Goal: Information Seeking & Learning: Learn about a topic

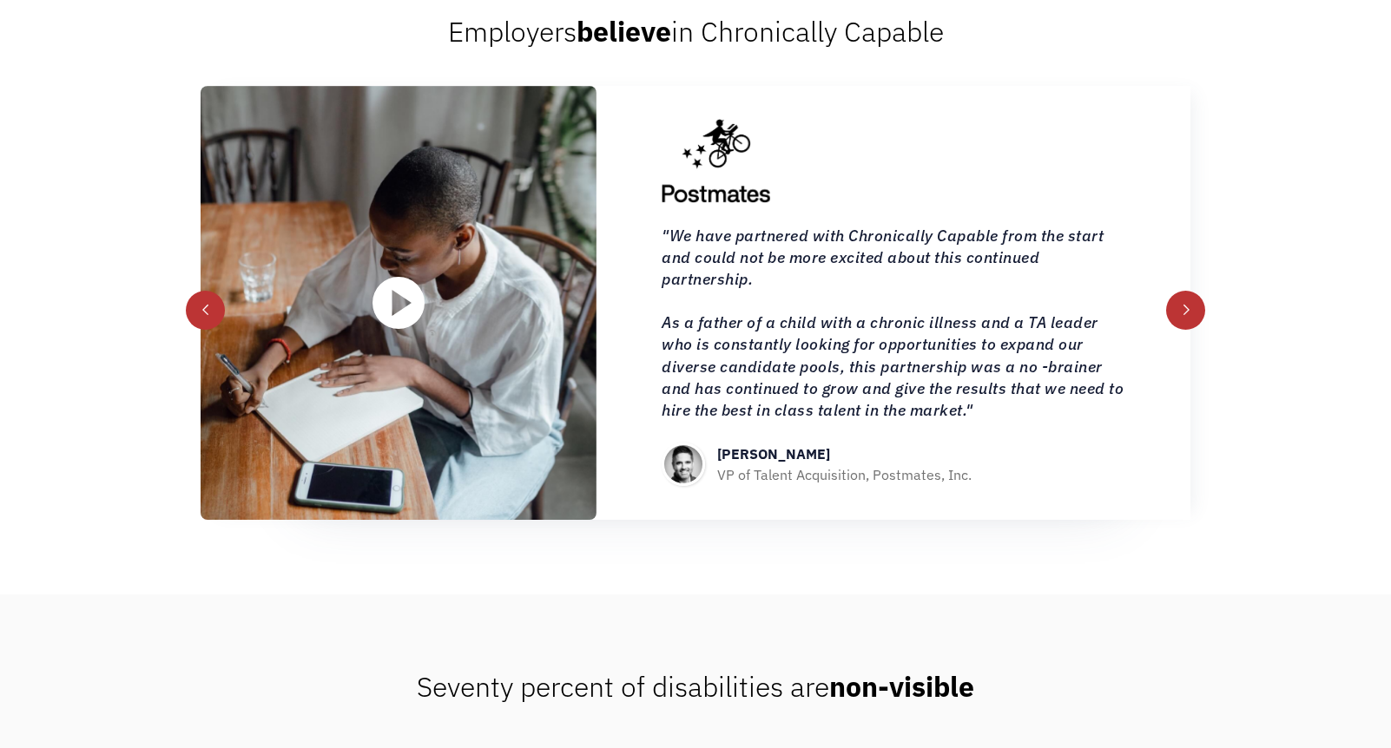
scroll to position [2001, 0]
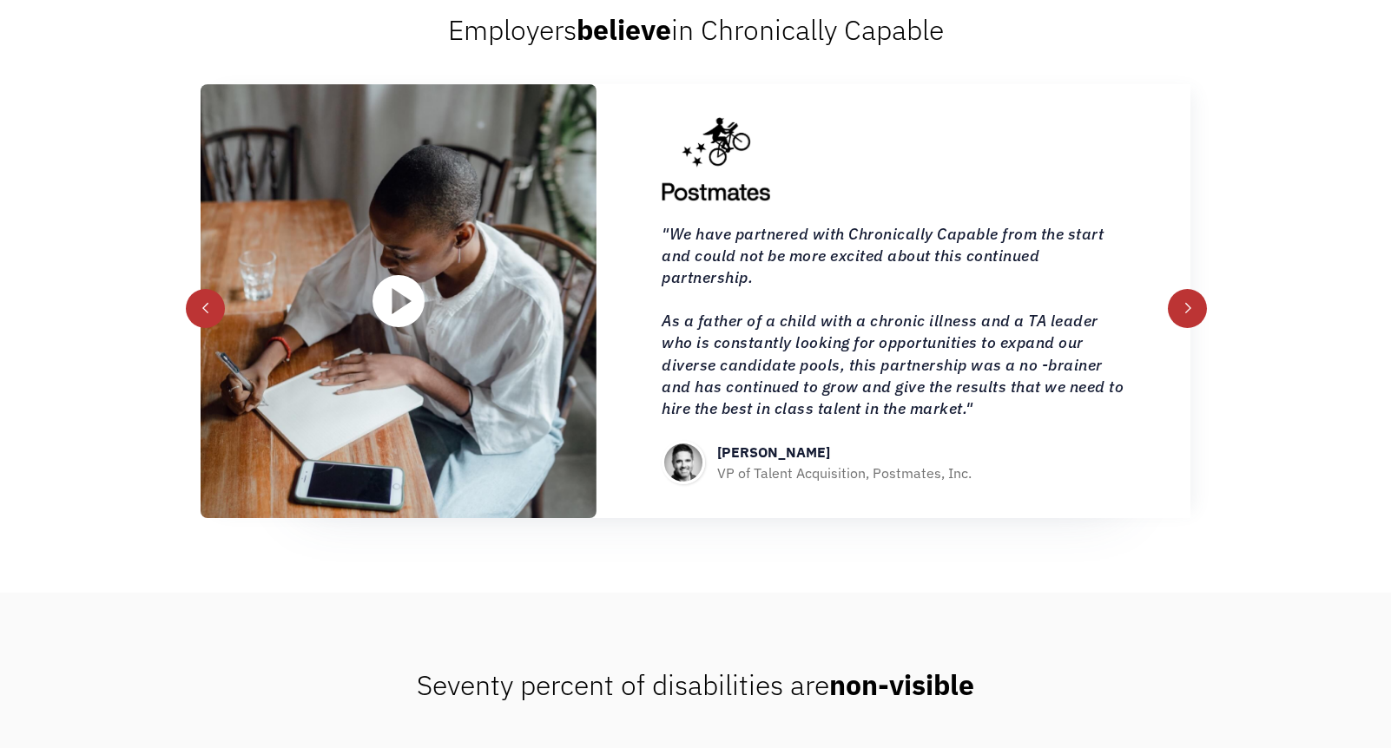
click at [1177, 306] on div "next slide" at bounding box center [1187, 308] width 39 height 39
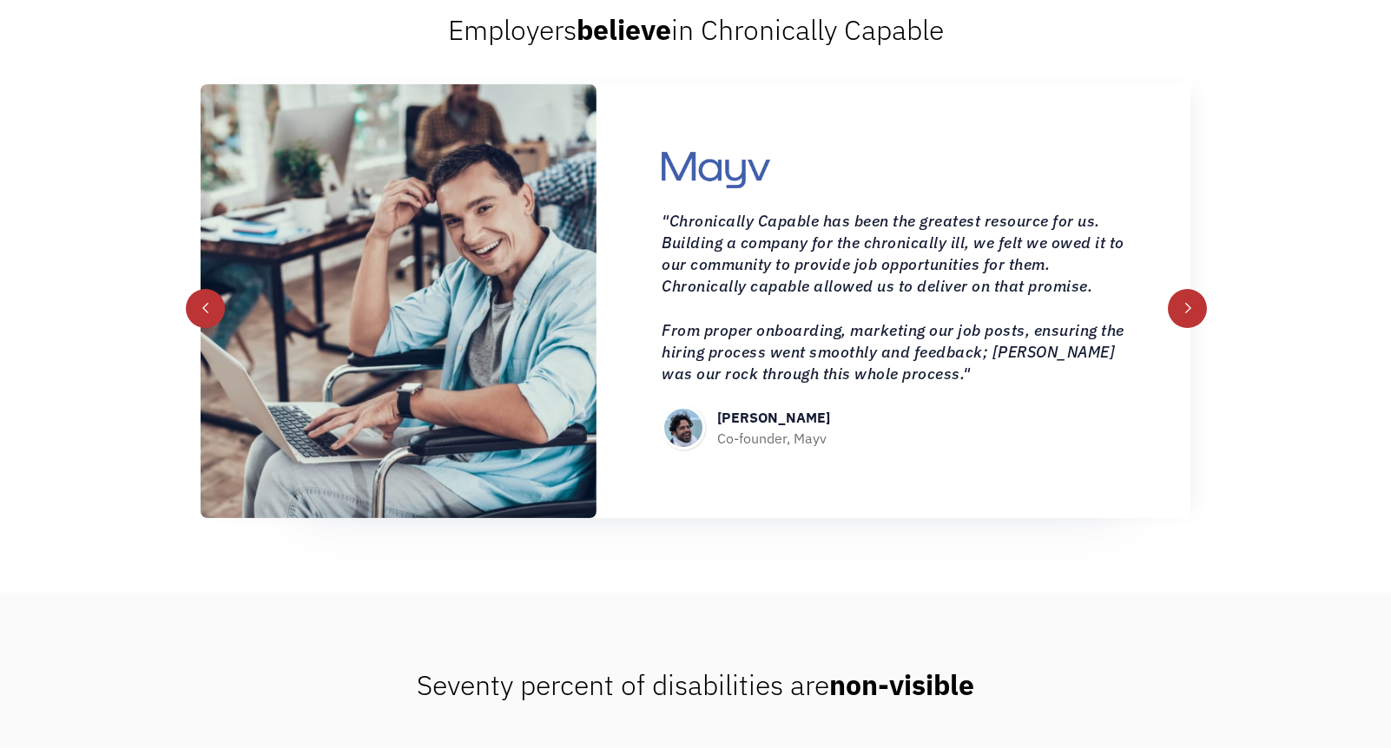
click at [1177, 306] on div "next slide" at bounding box center [1187, 308] width 39 height 39
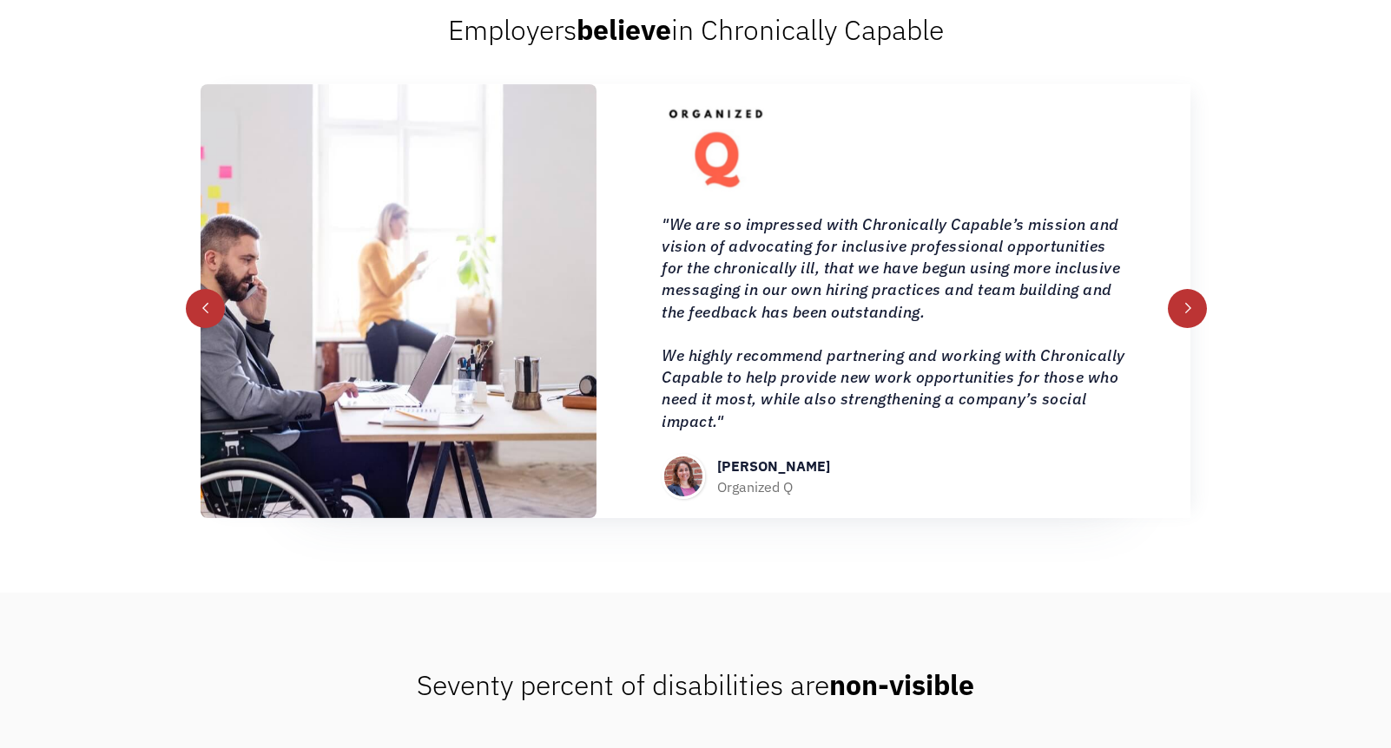
click at [1176, 304] on div "next slide" at bounding box center [1187, 308] width 39 height 39
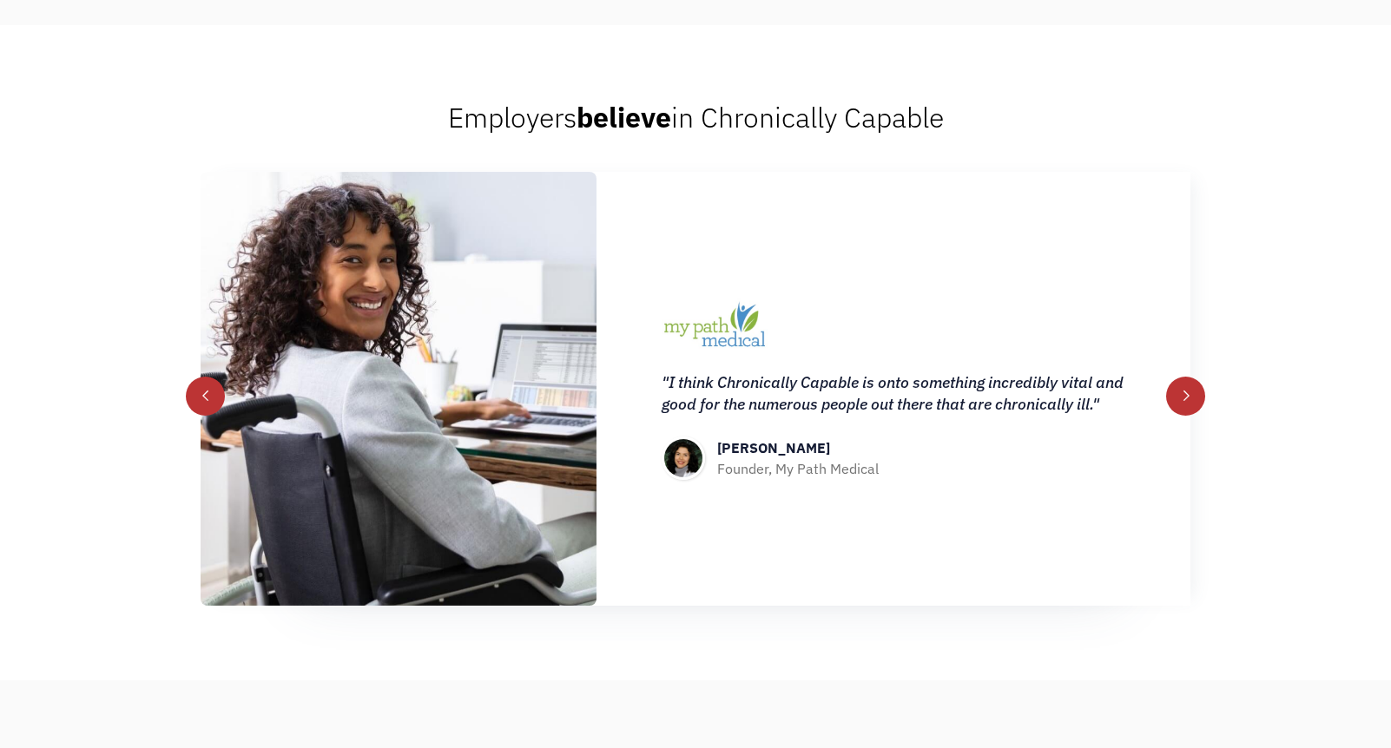
scroll to position [1902, 0]
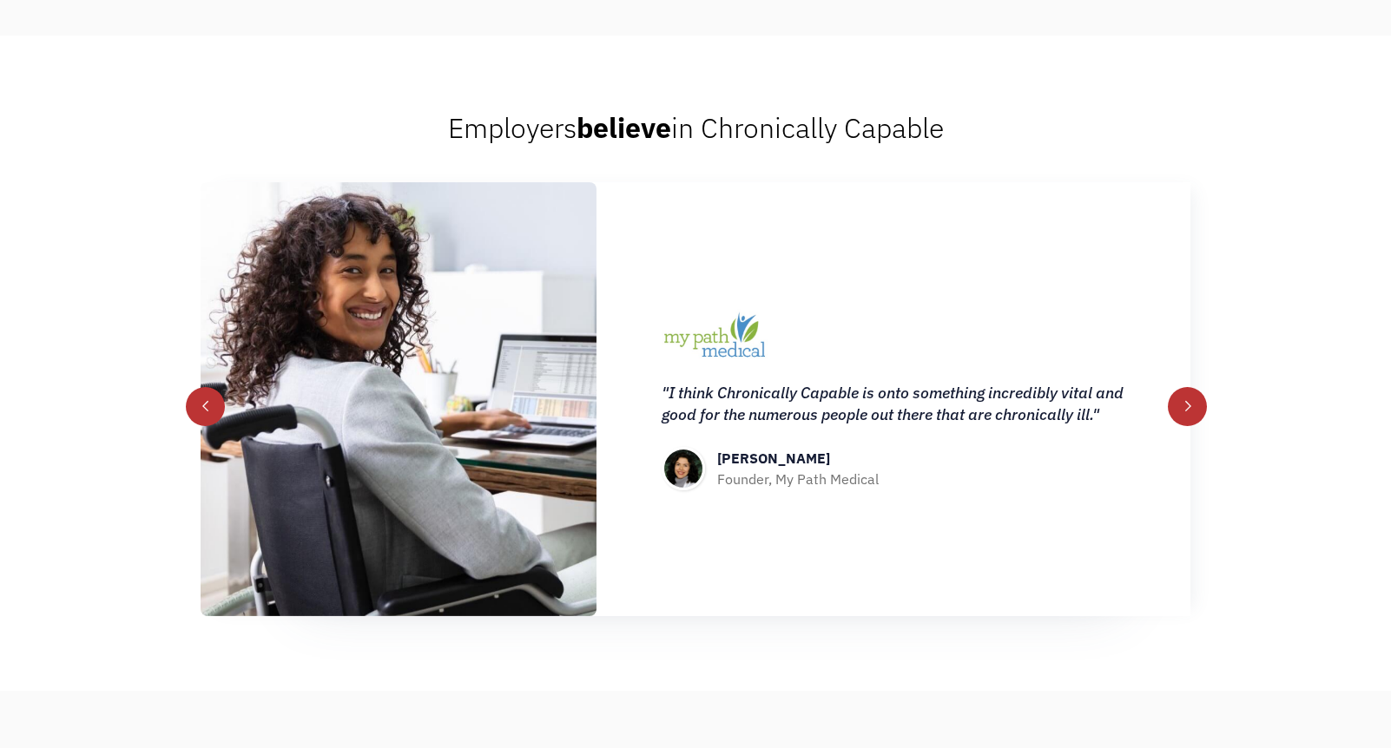
click at [1189, 399] on div "next slide" at bounding box center [1187, 406] width 39 height 39
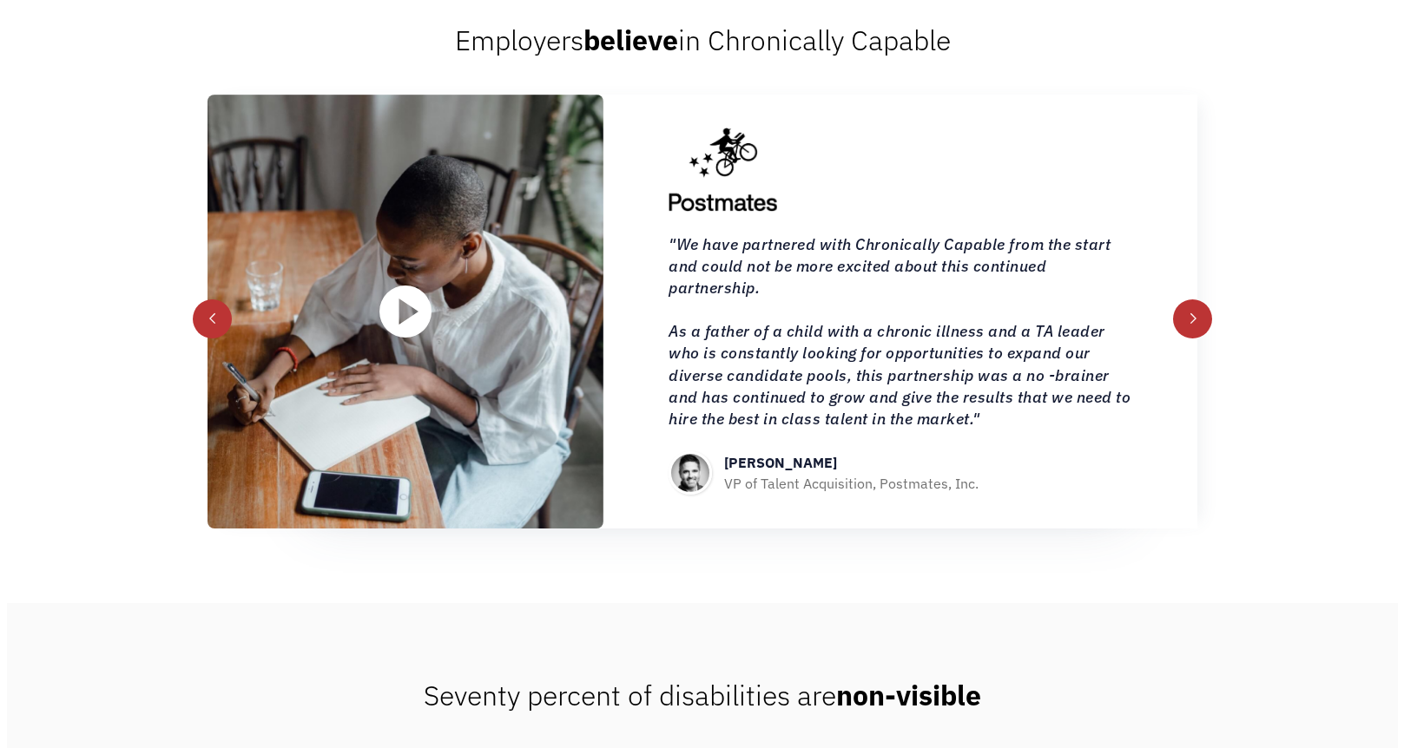
scroll to position [1956, 0]
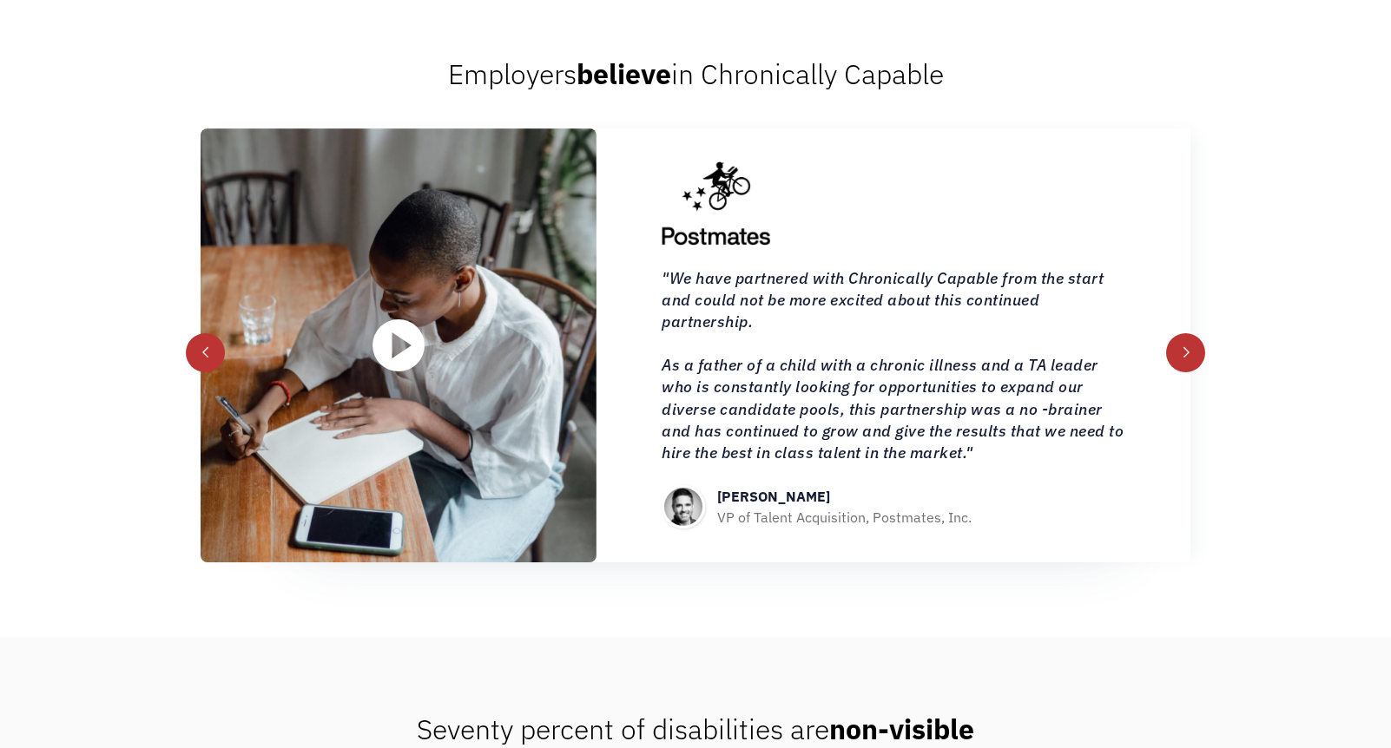
click at [405, 346] on img "open lightbox" at bounding box center [399, 346] width 52 height 52
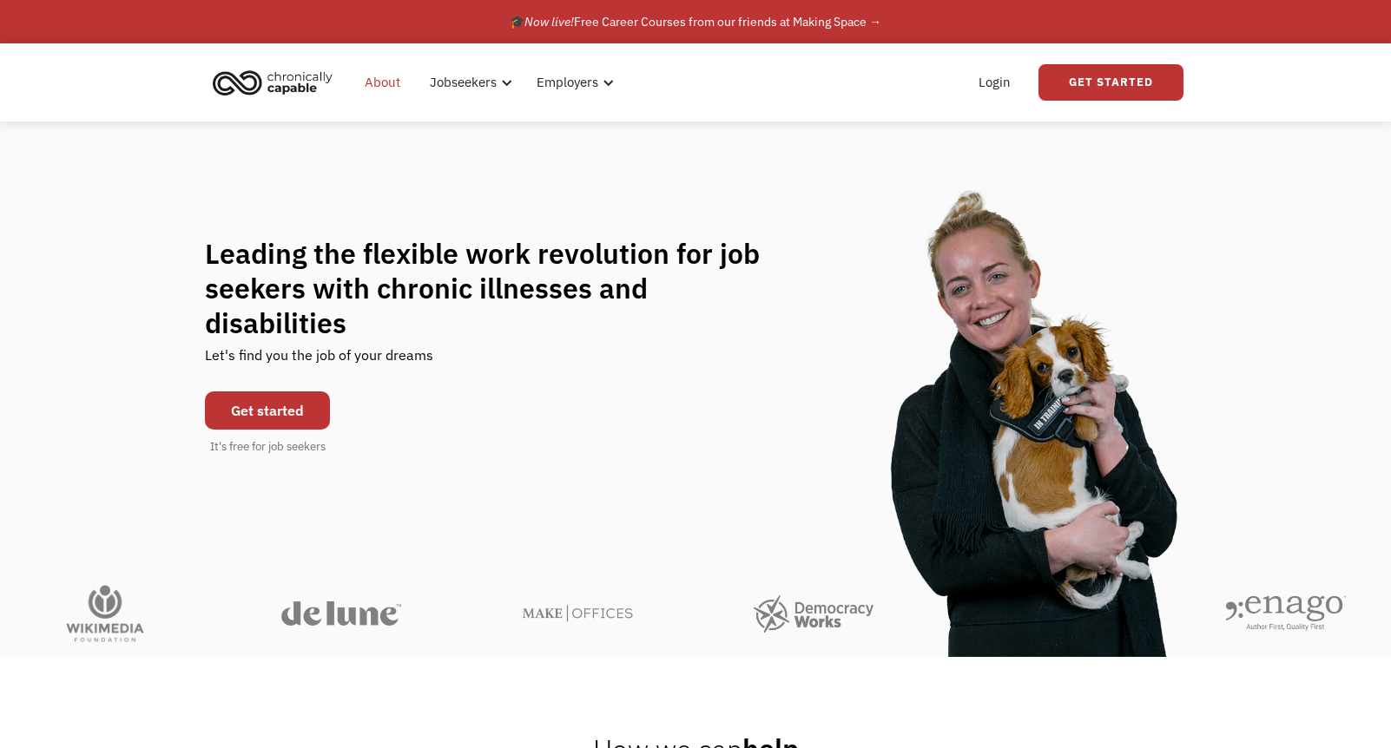
click at [380, 87] on link "About" at bounding box center [382, 83] width 56 height 56
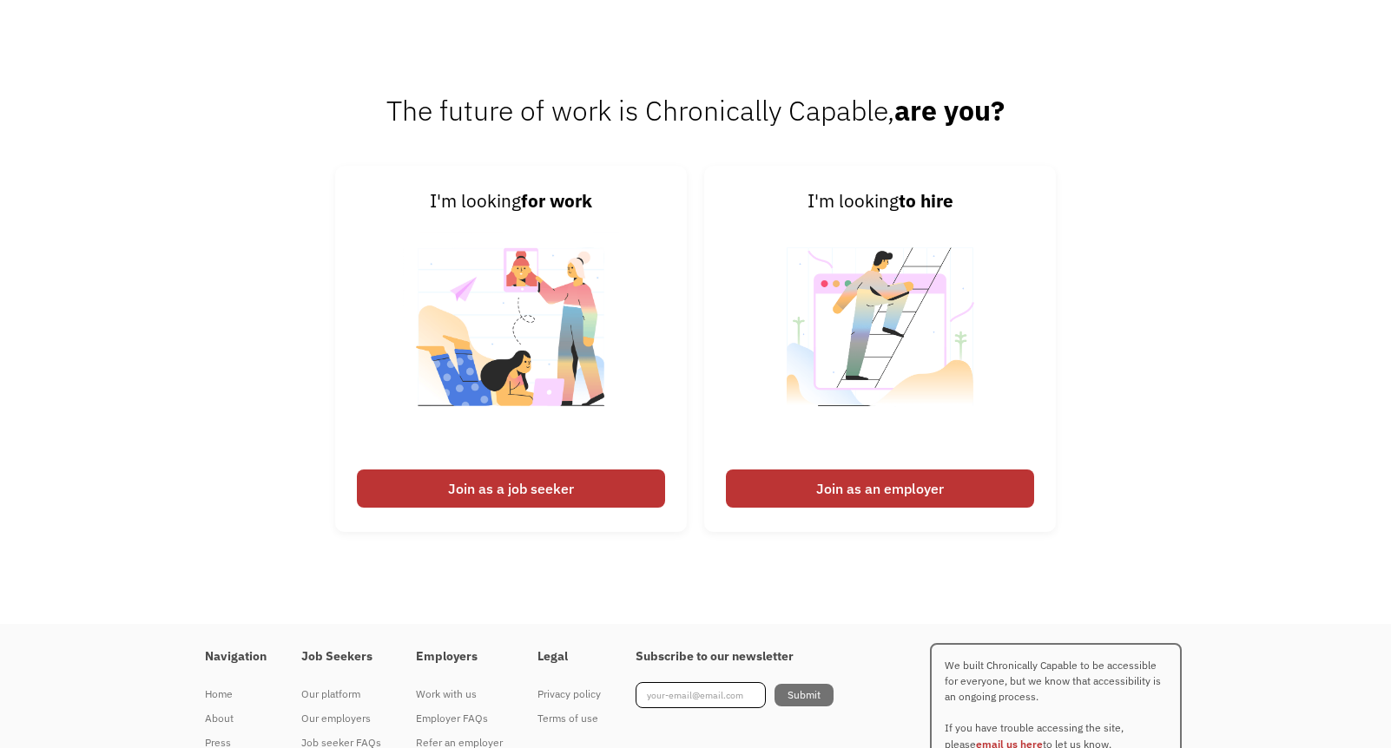
scroll to position [2642, 0]
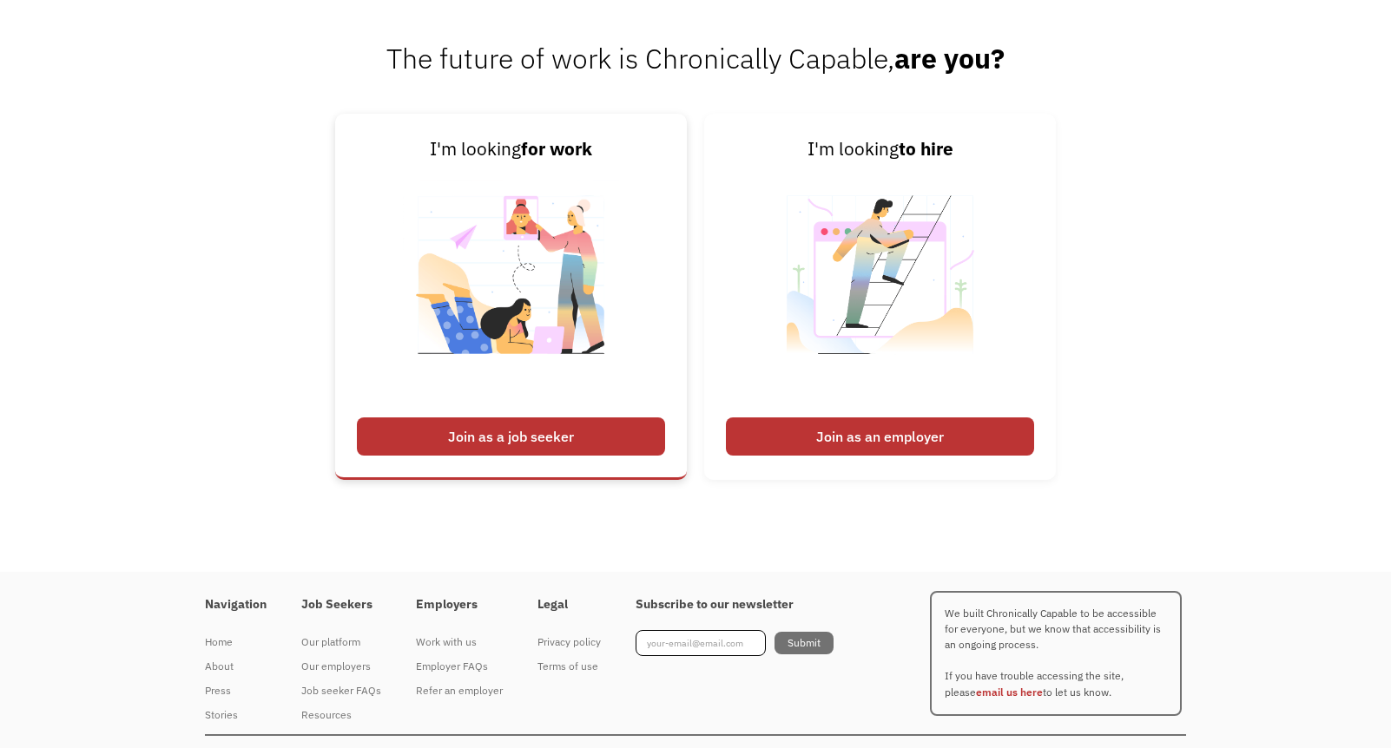
click at [606, 438] on div "Join as a job seeker" at bounding box center [511, 437] width 308 height 38
click at [557, 435] on div "Join as a job seeker" at bounding box center [511, 437] width 308 height 38
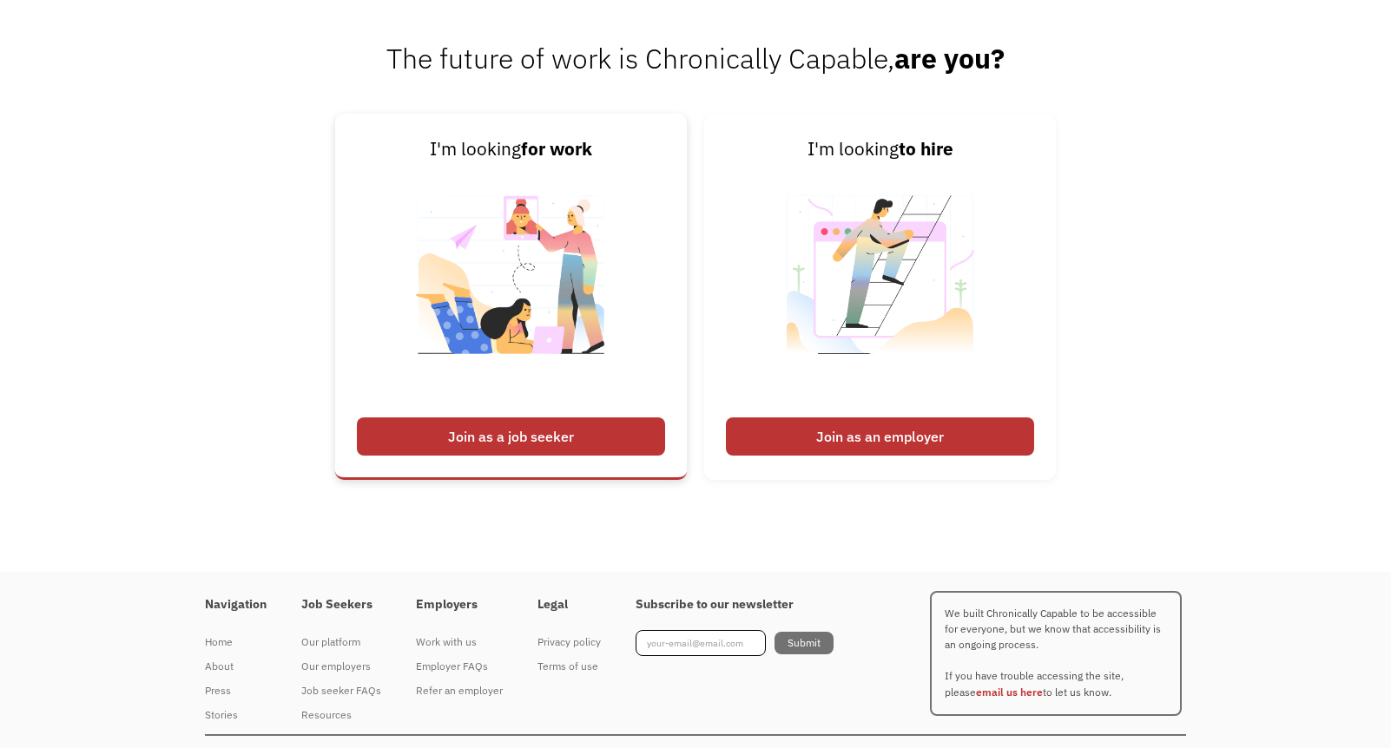
click at [557, 435] on div "Join as a job seeker" at bounding box center [511, 437] width 308 height 38
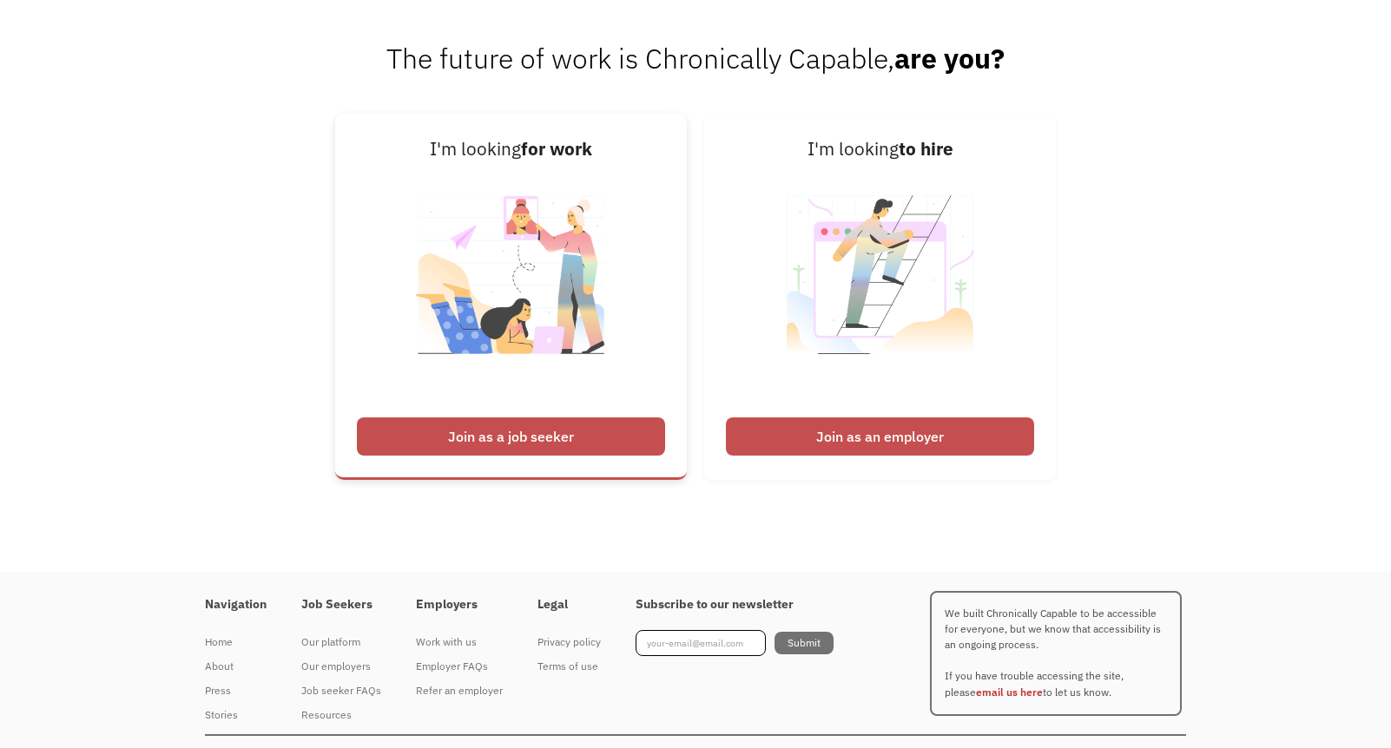
scroll to position [2639, 0]
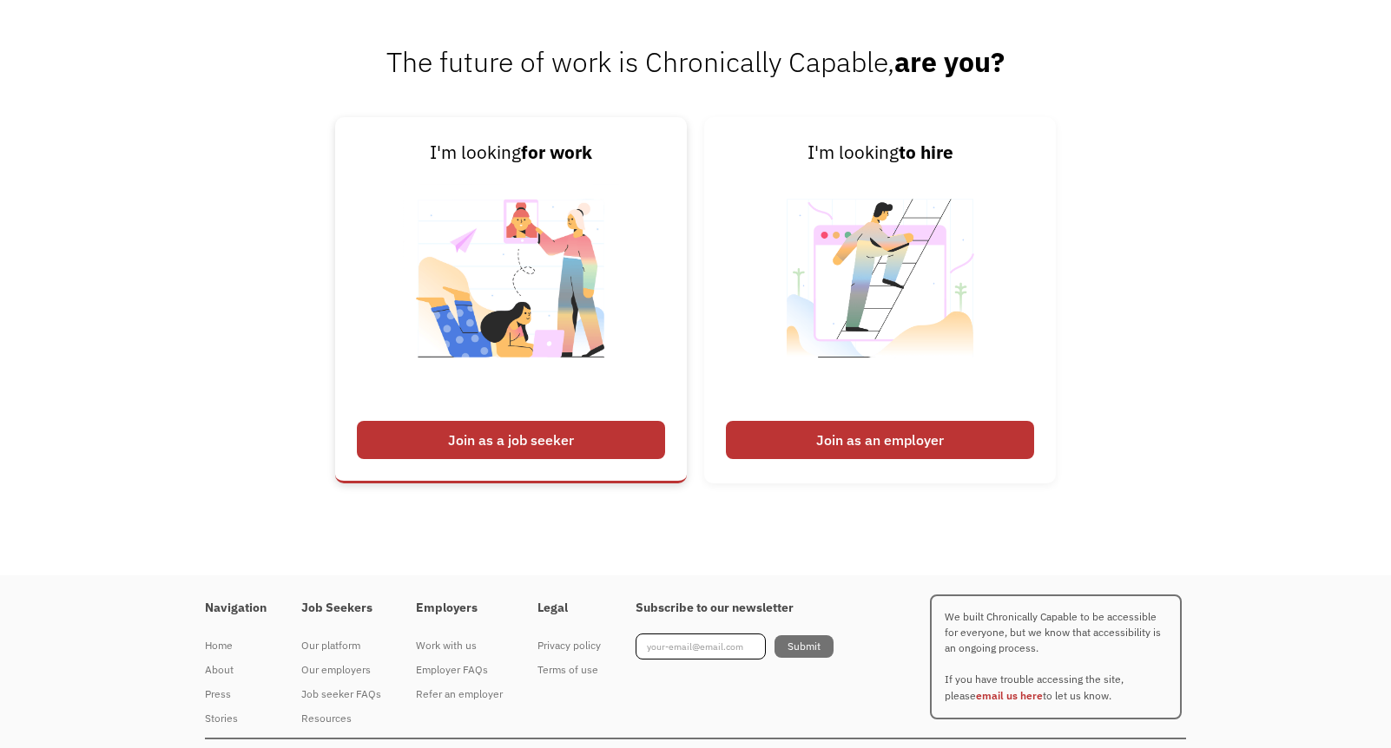
click at [418, 454] on div "Join as a job seeker" at bounding box center [511, 440] width 308 height 38
click at [418, 450] on div "Join as a job seeker" at bounding box center [511, 440] width 308 height 38
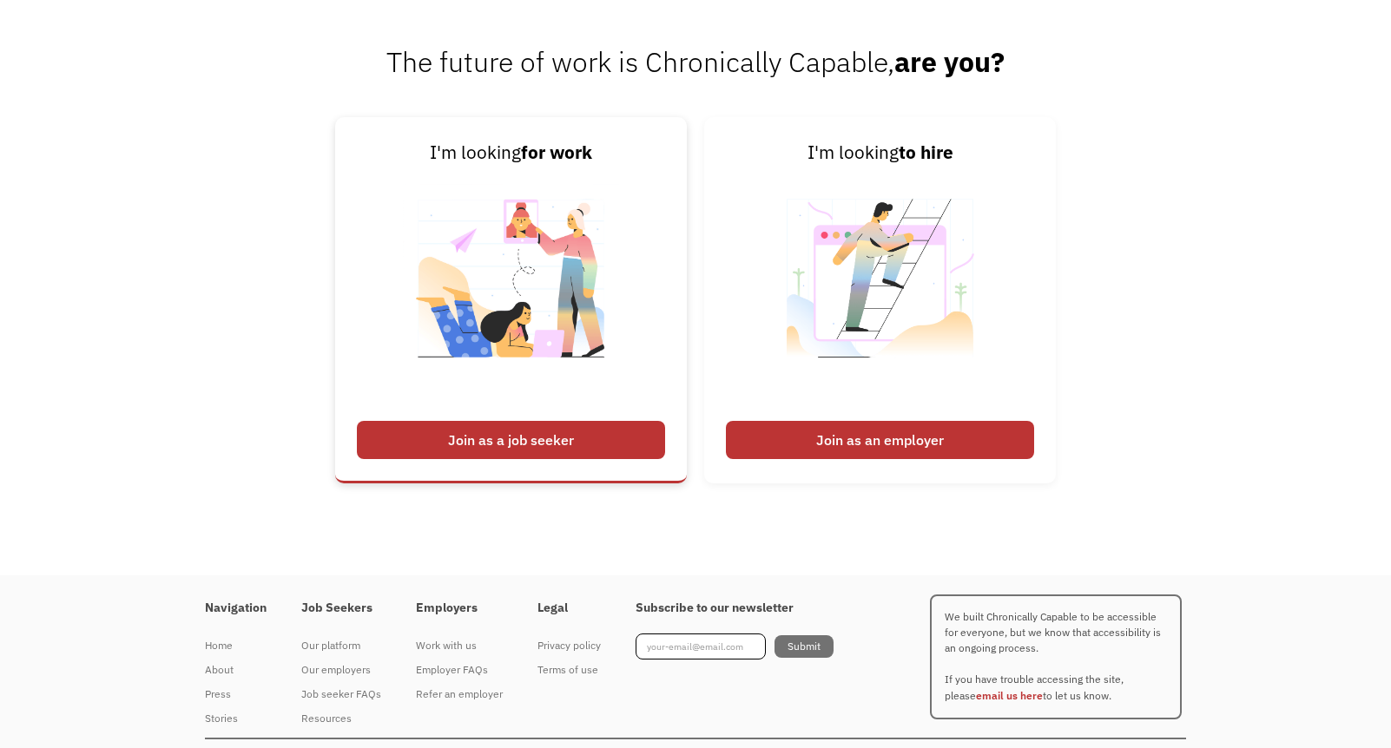
click at [428, 445] on div "Join as a job seeker" at bounding box center [511, 440] width 308 height 38
click at [825, 438] on div "Join as an employer" at bounding box center [880, 440] width 308 height 38
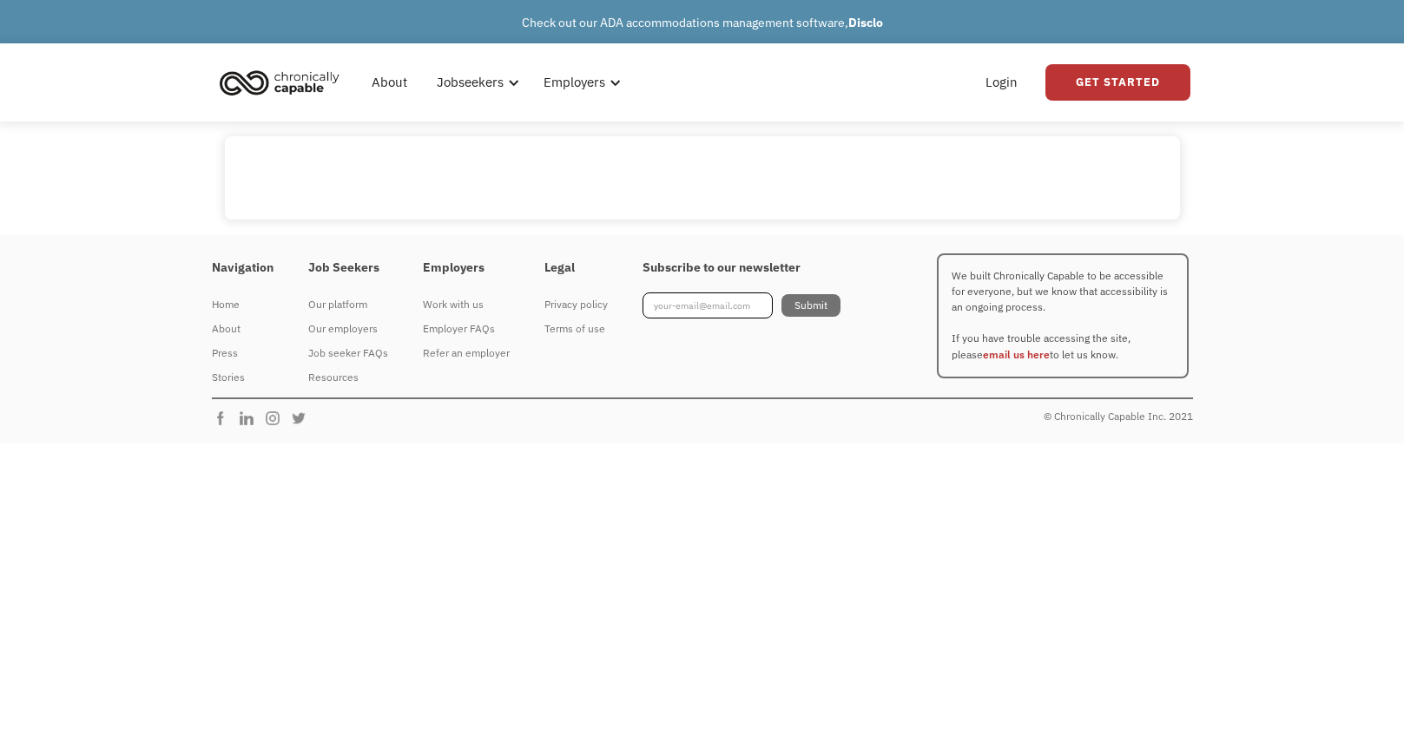
click at [825, 438] on div "Navigation Home About Press Stories Job Seekers Our platform Our employers Job …" at bounding box center [702, 339] width 1016 height 209
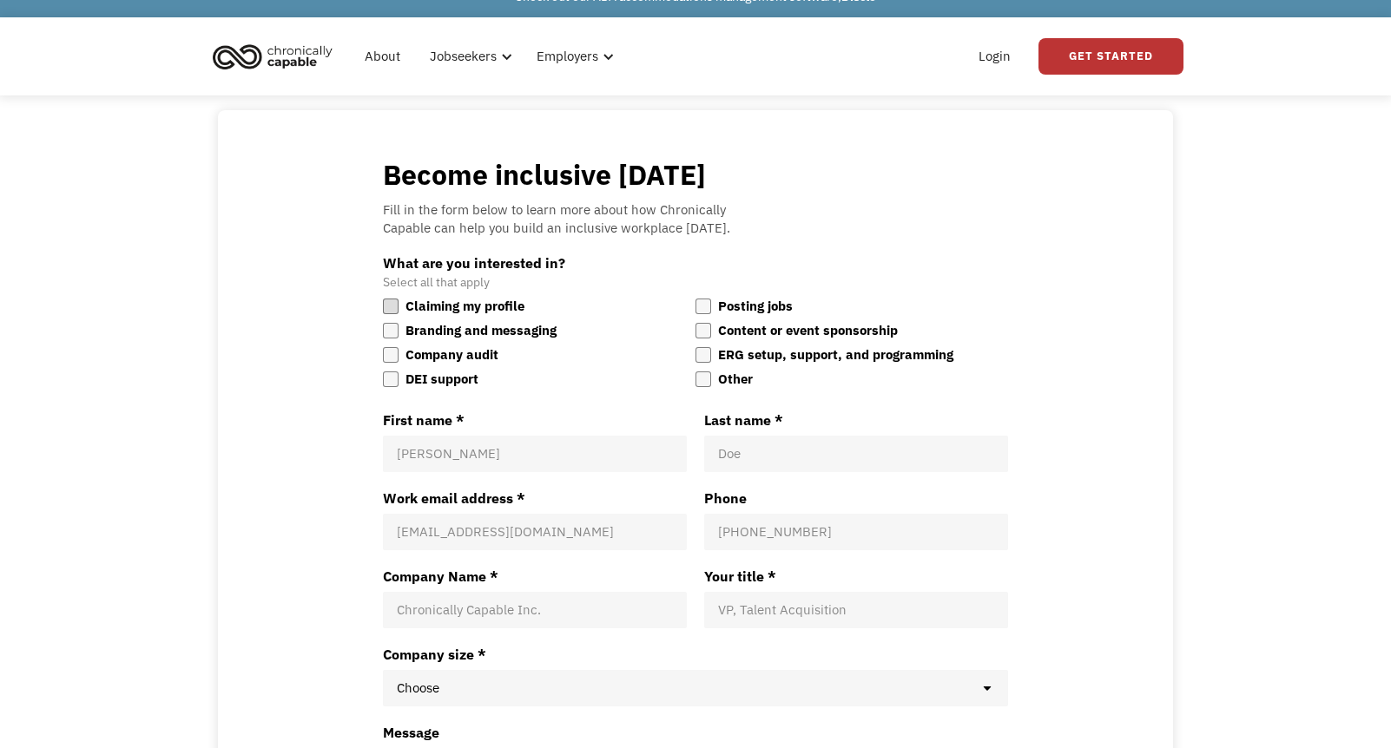
scroll to position [36, 0]
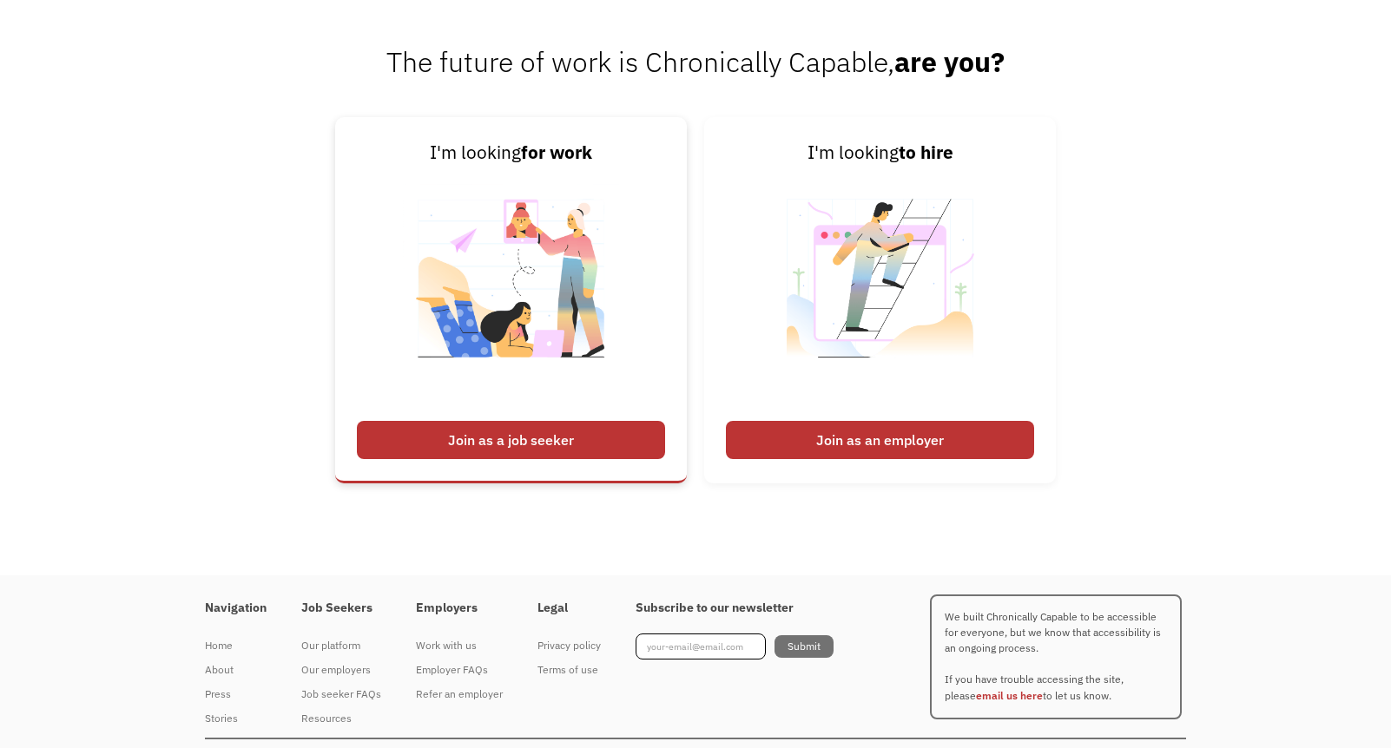
click at [449, 438] on div "Join as a job seeker" at bounding box center [511, 440] width 308 height 38
click at [448, 457] on div "Join as a job seeker" at bounding box center [511, 440] width 308 height 38
click at [452, 468] on link "I'm looking for work Join as a job seeker" at bounding box center [511, 300] width 352 height 366
click at [453, 432] on div "Join as a job seeker" at bounding box center [511, 440] width 308 height 38
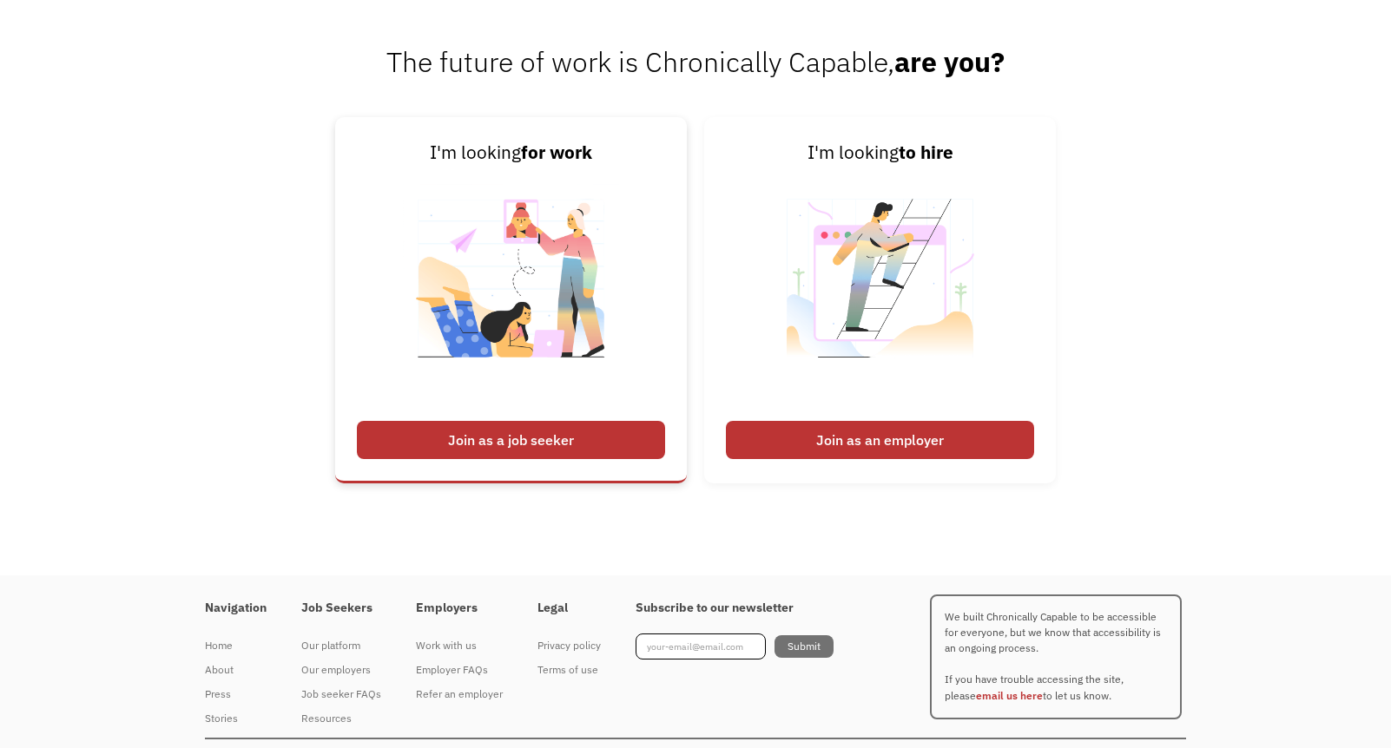
click at [453, 432] on div "Join as a job seeker" at bounding box center [511, 440] width 308 height 38
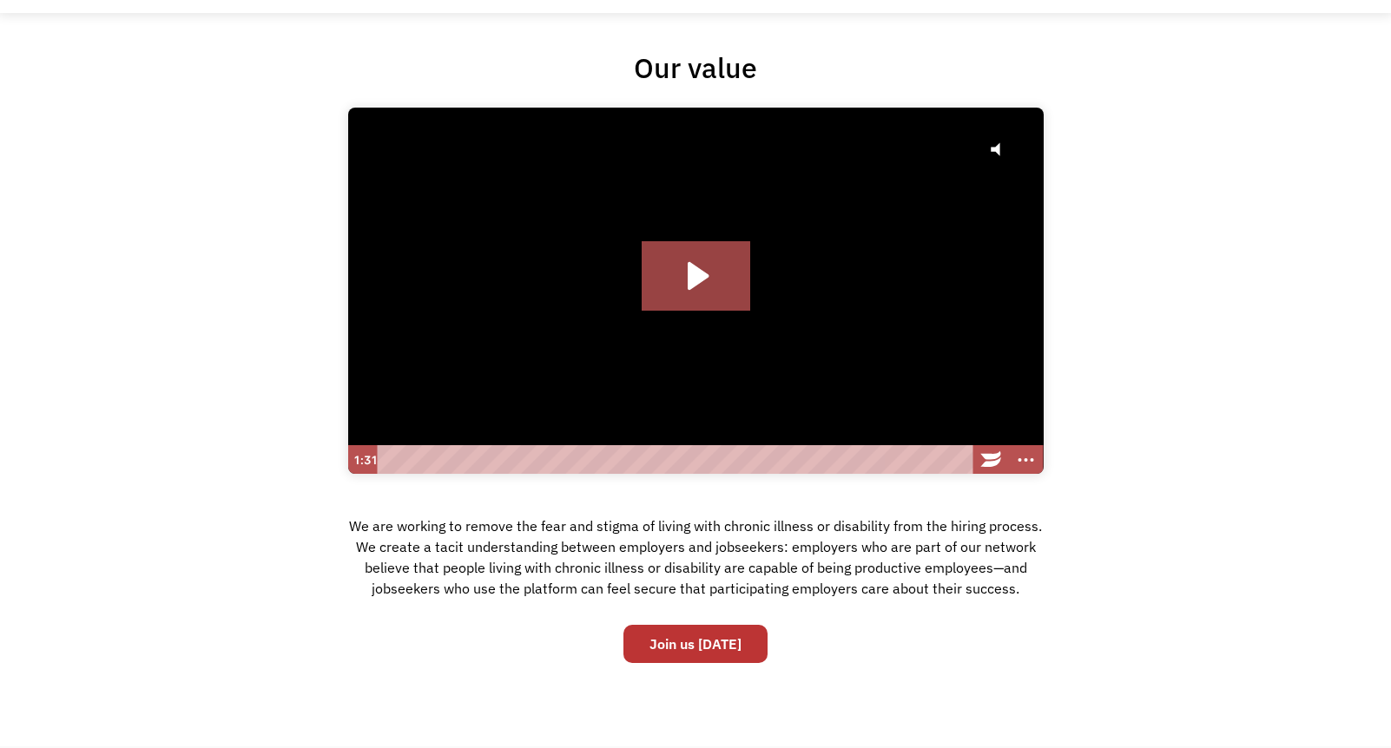
scroll to position [99, 0]
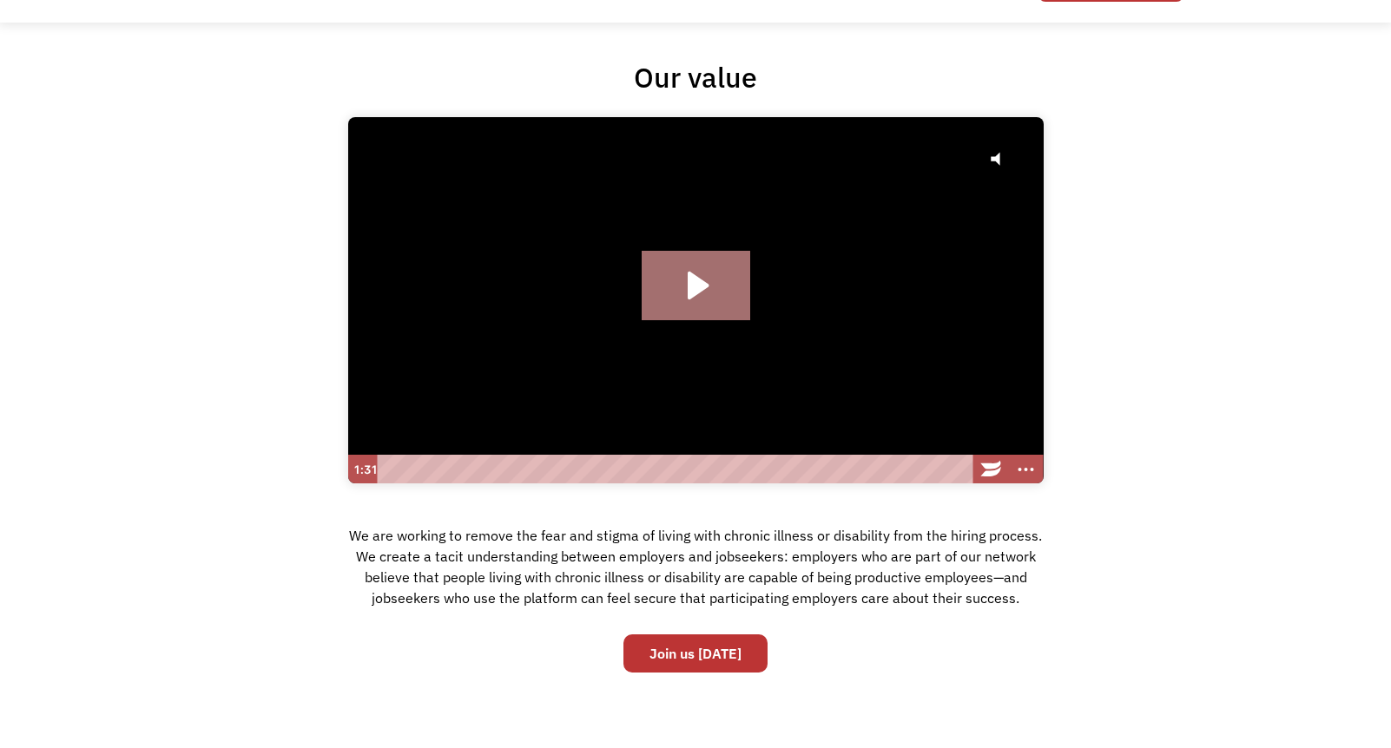
click at [709, 313] on icon "Play Video: Hire with Chronically Capable" at bounding box center [696, 285] width 109 height 69
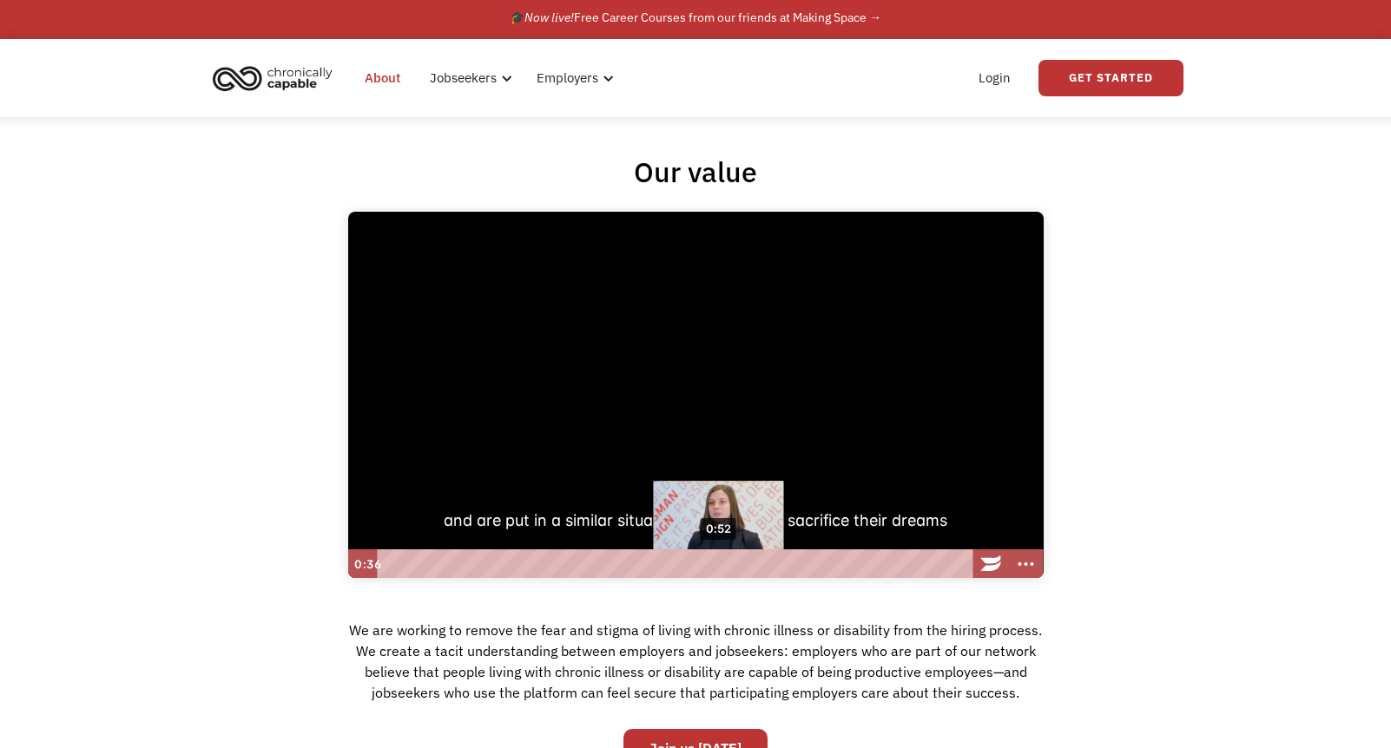
scroll to position [0, 0]
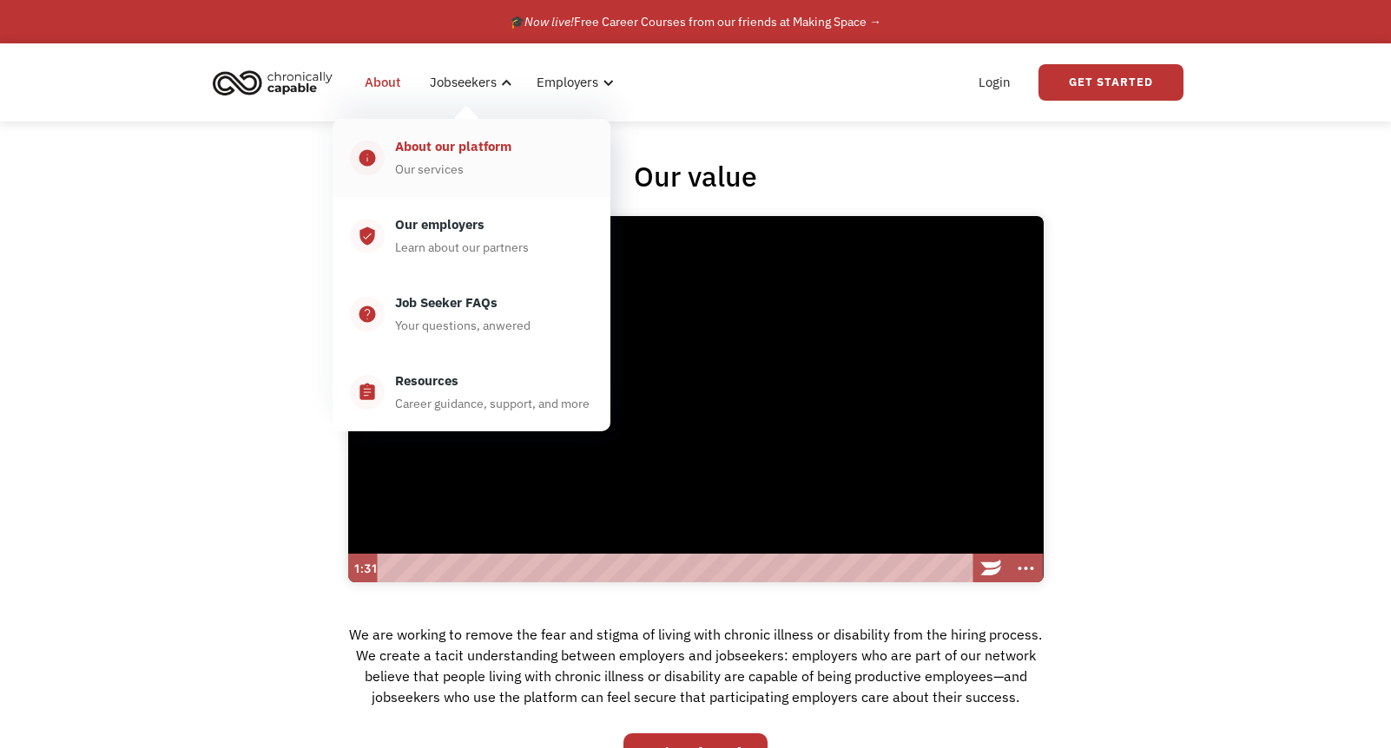
click at [421, 136] on div "About our platform" at bounding box center [453, 146] width 116 height 21
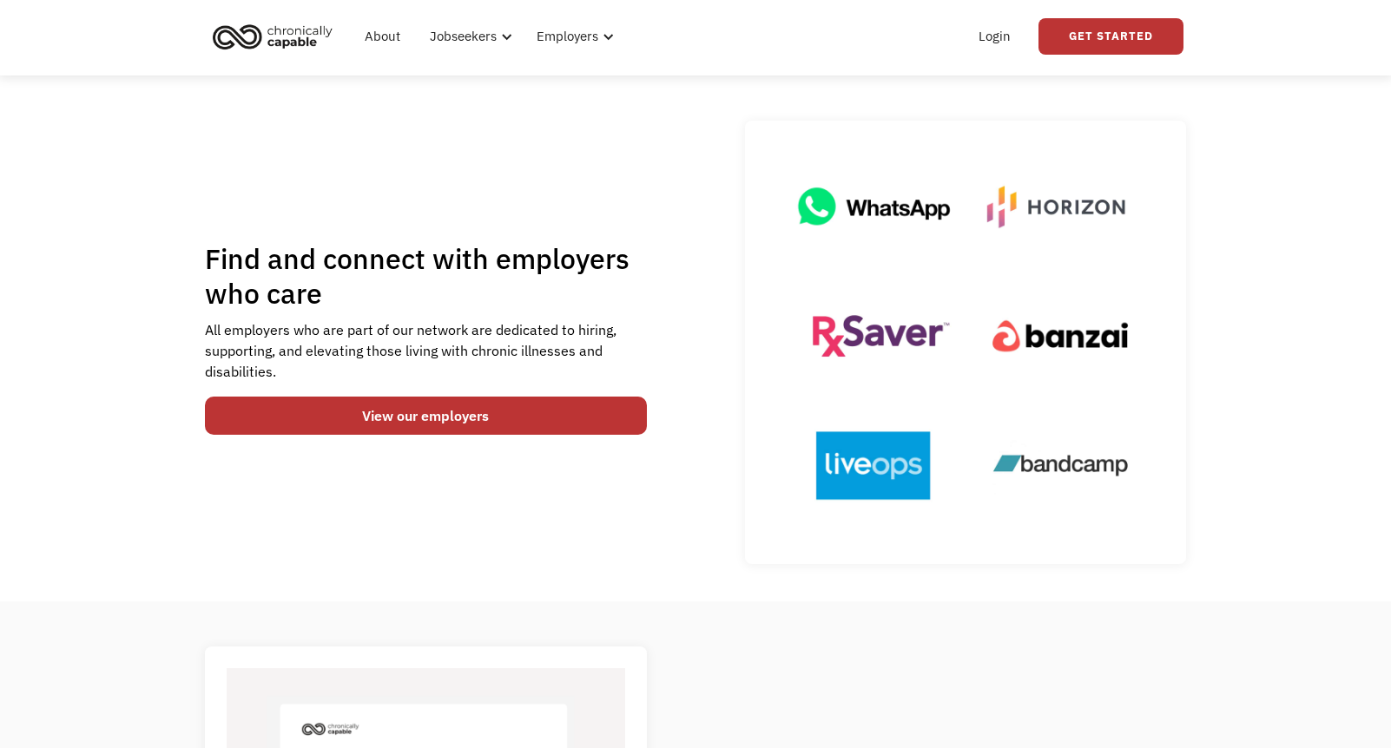
scroll to position [49, 0]
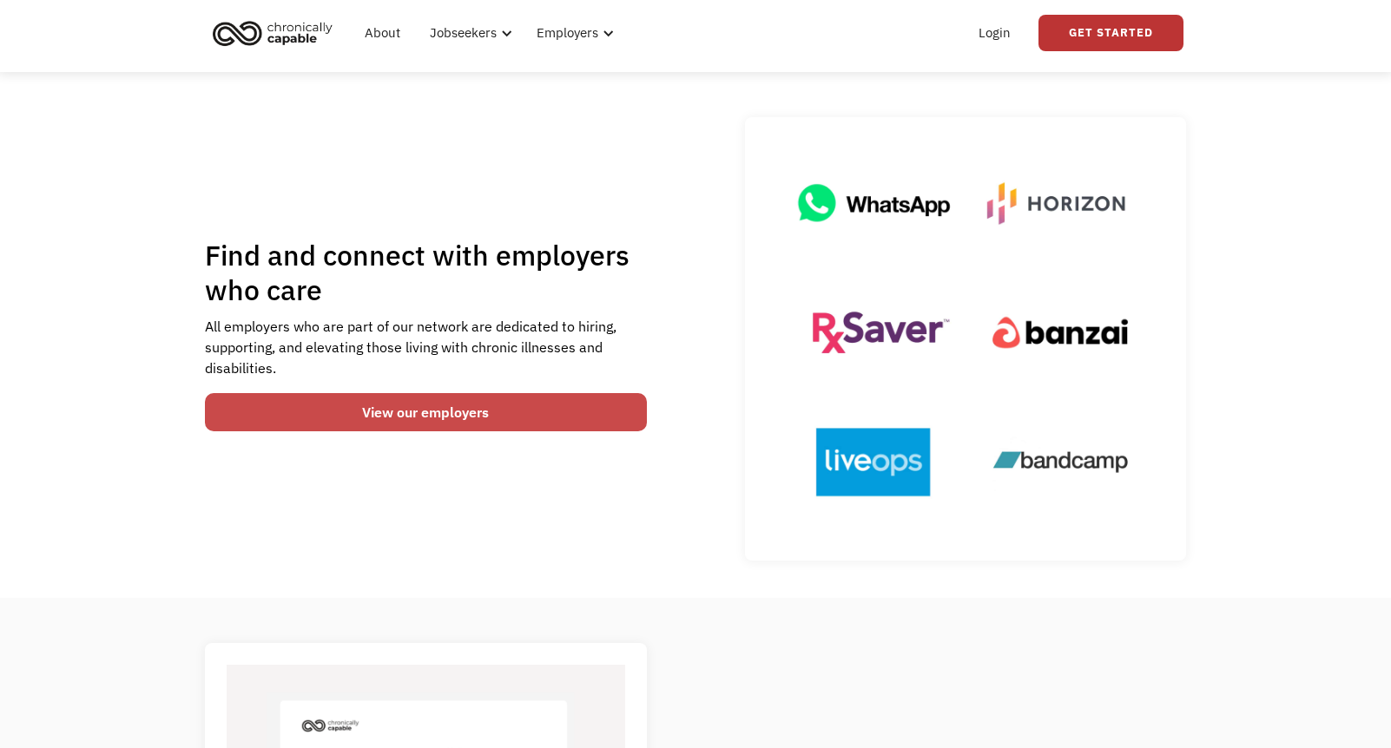
click at [448, 409] on link "View our employers" at bounding box center [426, 412] width 442 height 38
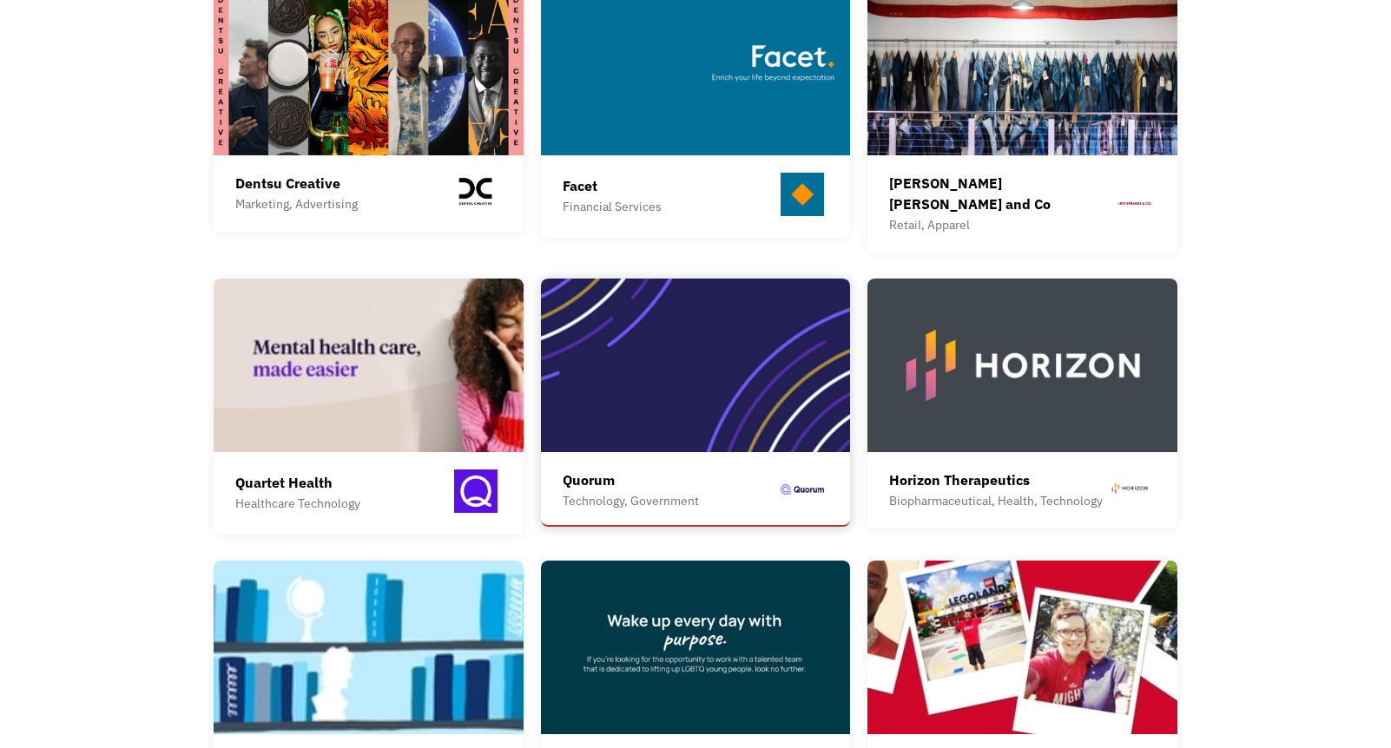
scroll to position [1173, 0]
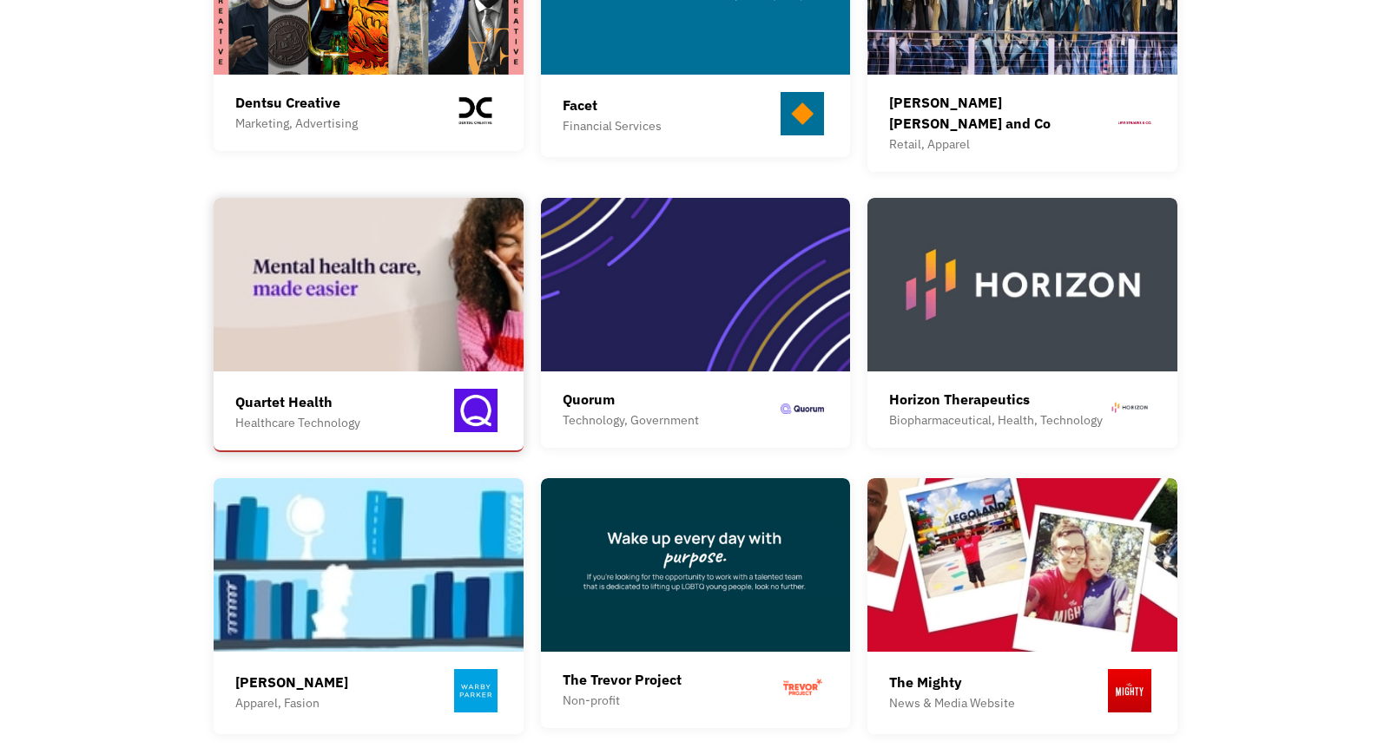
click at [279, 392] on div "Quartet Health" at bounding box center [297, 402] width 125 height 21
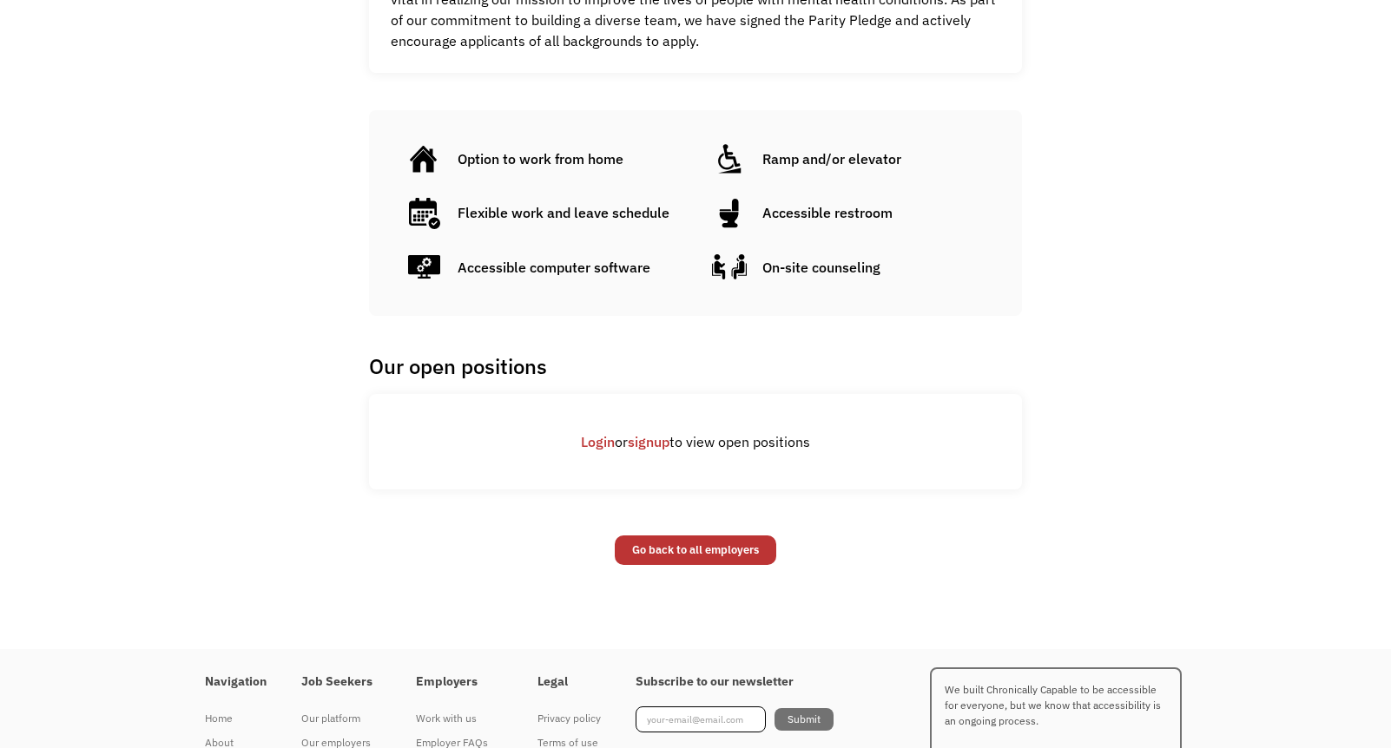
scroll to position [762, 0]
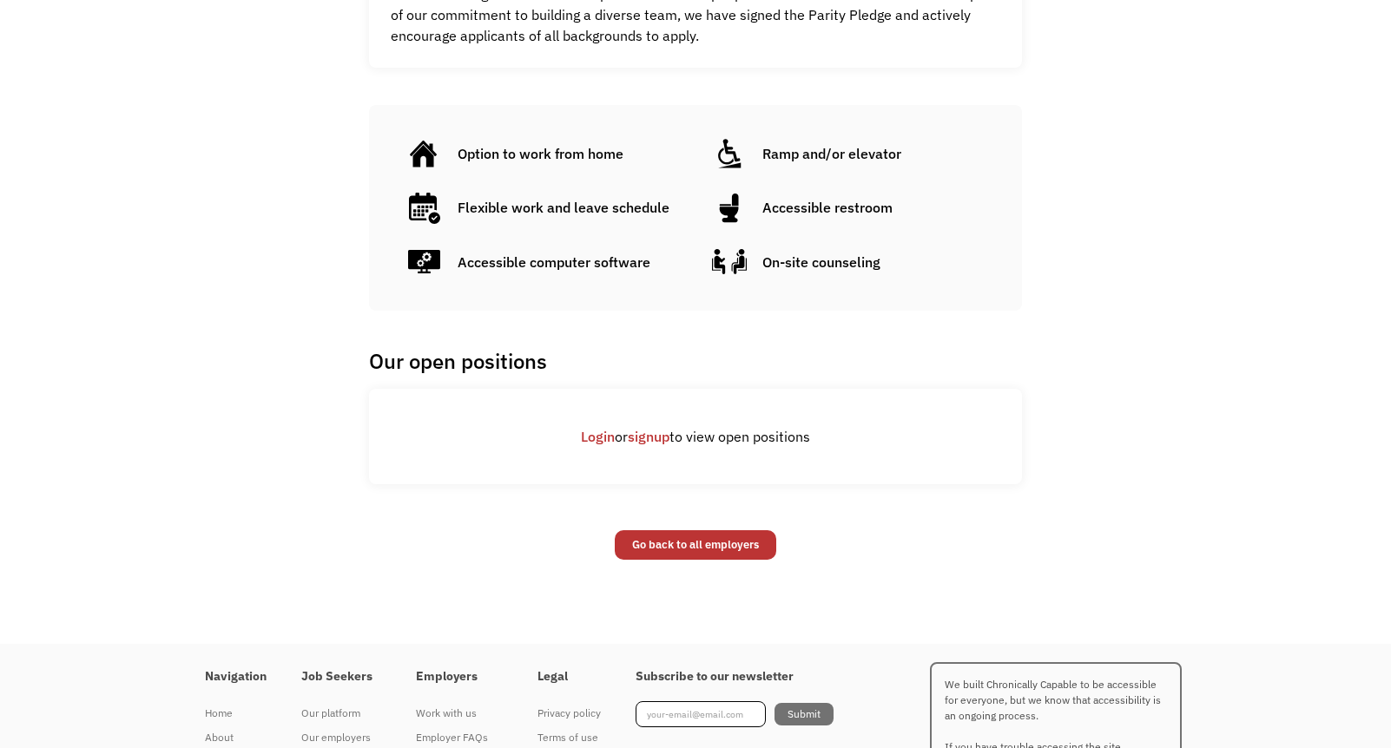
click at [595, 438] on link "Login" at bounding box center [598, 436] width 34 height 17
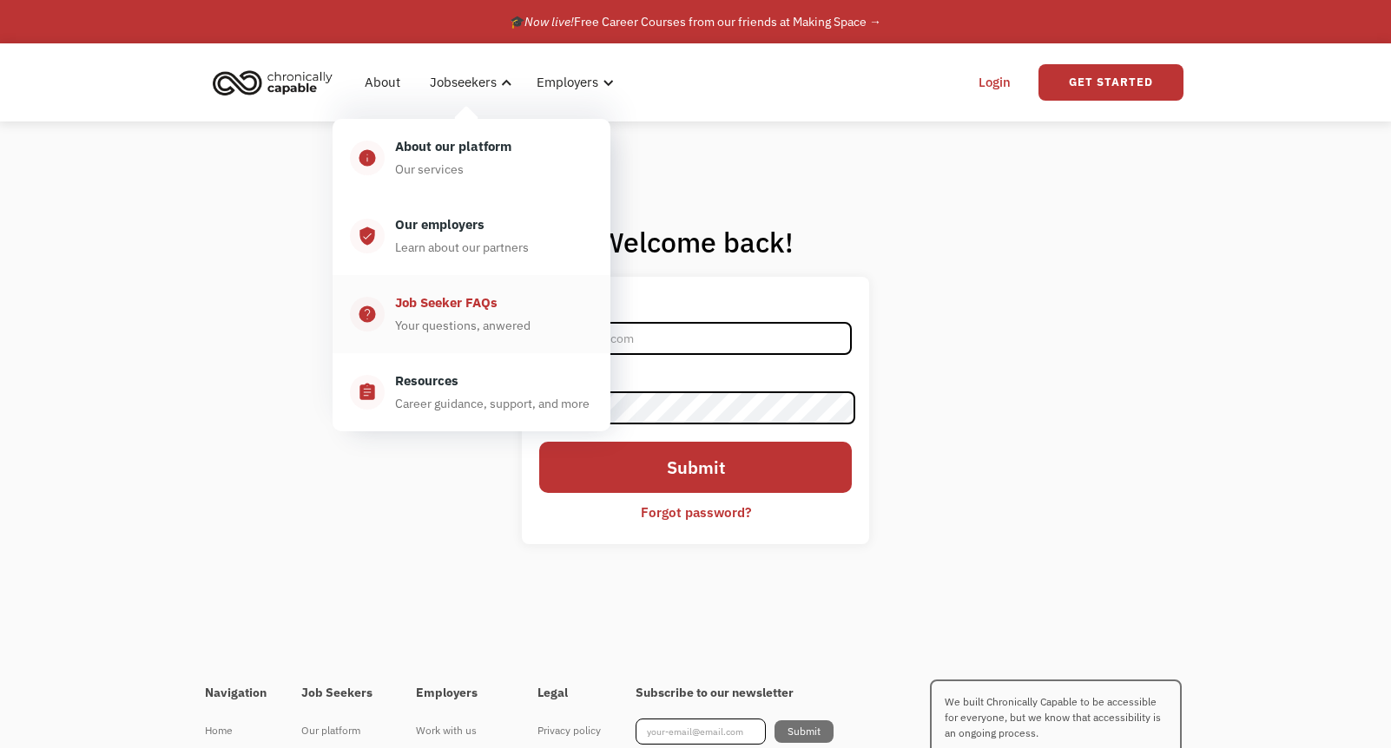
click at [399, 296] on div "Job Seeker FAQs" at bounding box center [446, 303] width 102 height 21
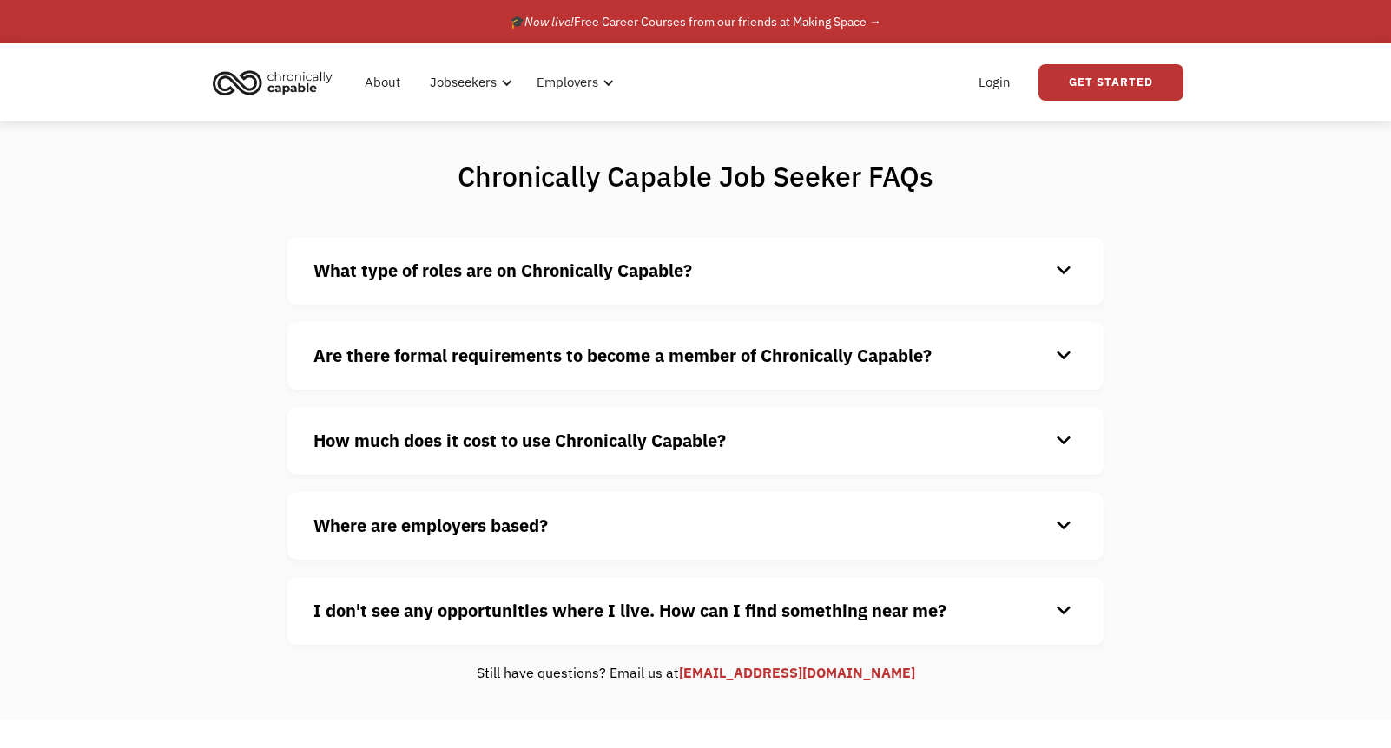
click at [405, 352] on strong "Are there formal requirements to become a member of Chronically Capable?" at bounding box center [622, 355] width 618 height 23
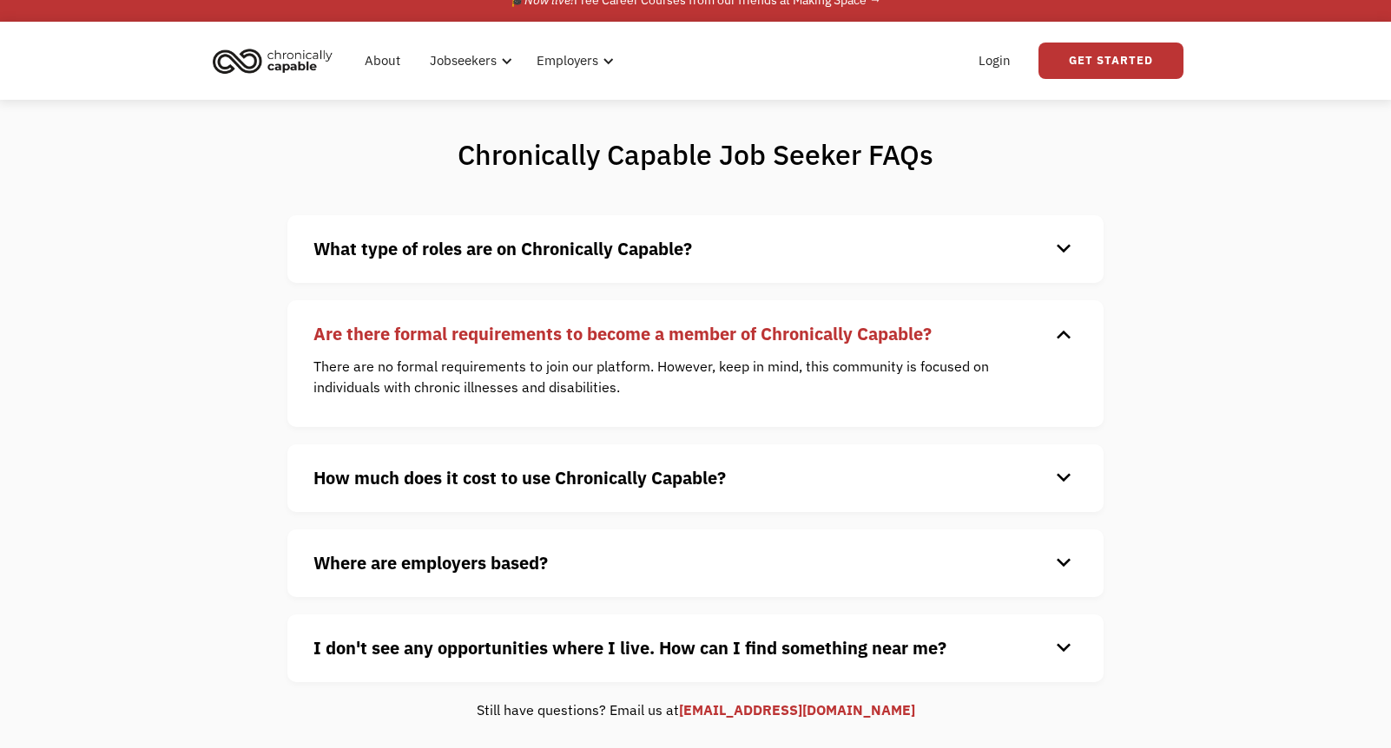
scroll to position [28, 0]
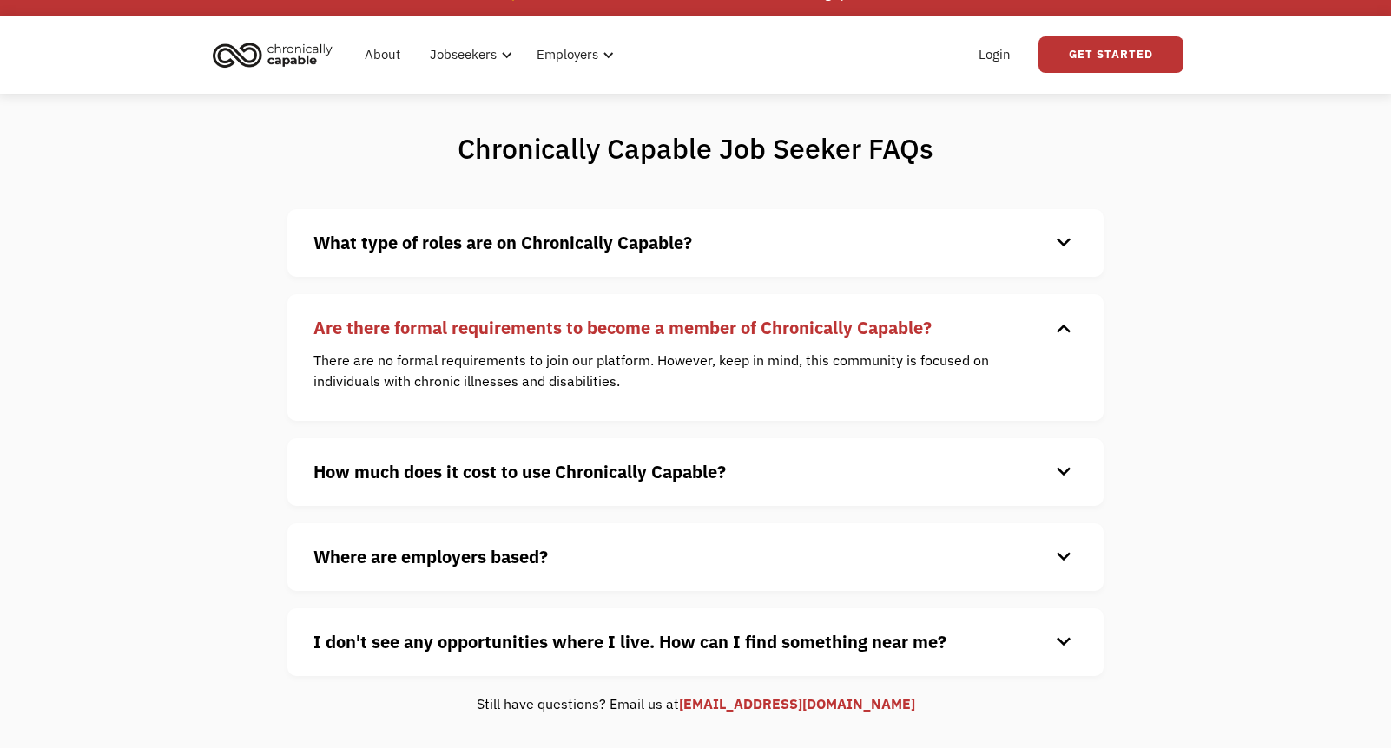
click at [410, 481] on strong "How much does it cost to use Chronically Capable?" at bounding box center [519, 471] width 412 height 23
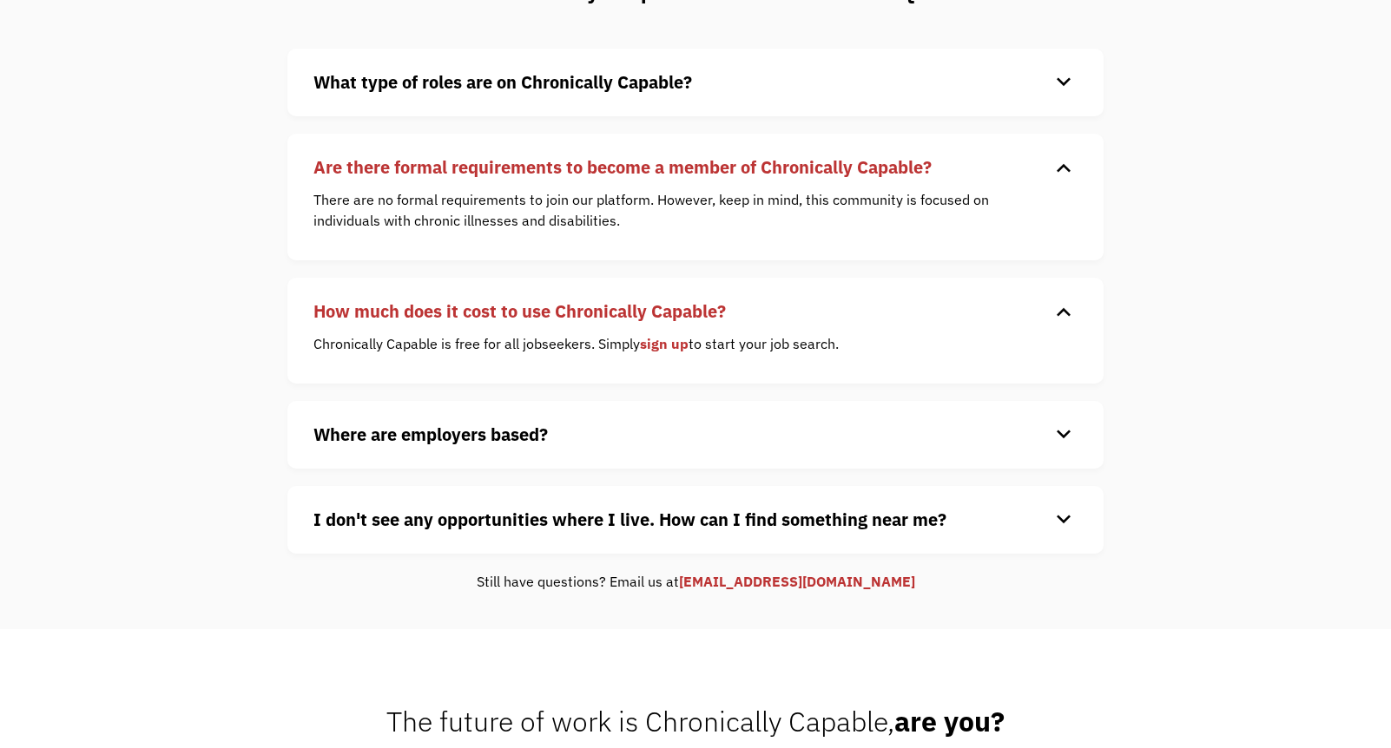
scroll to position [191, 0]
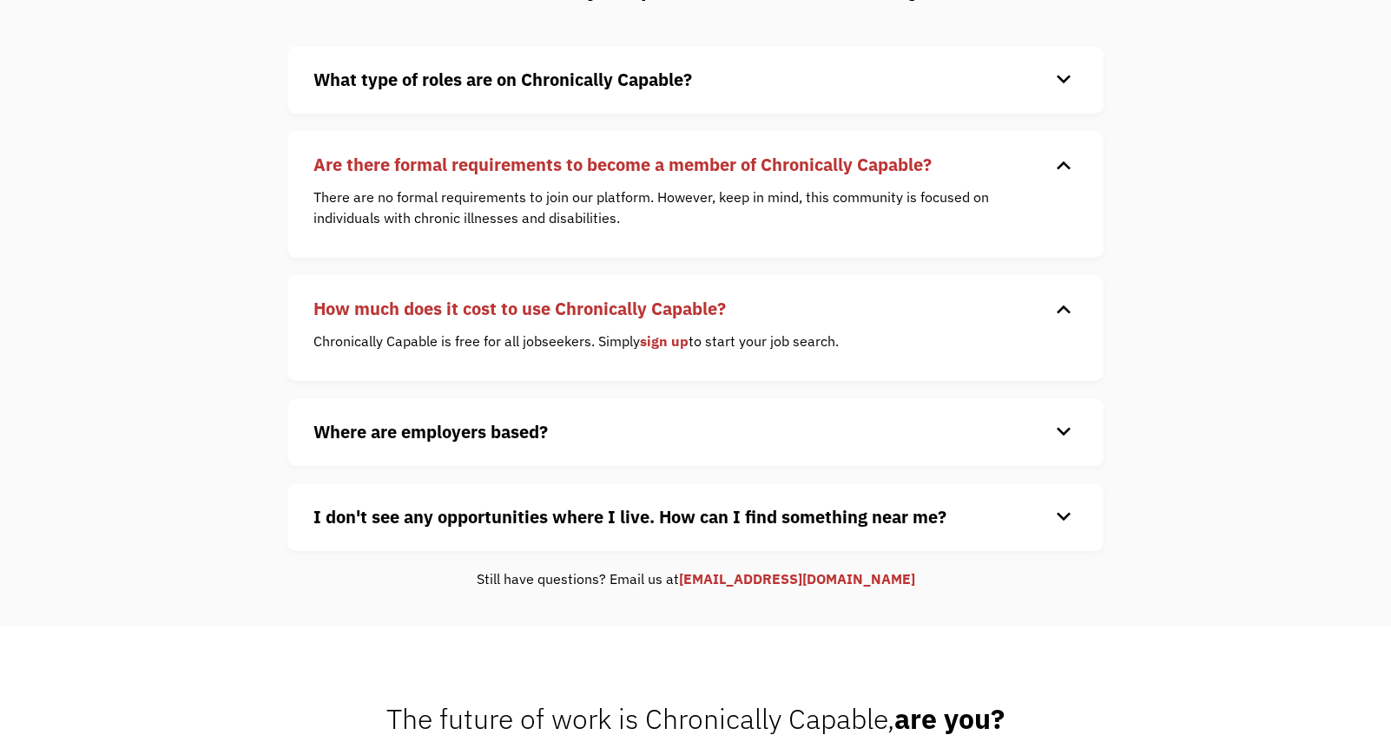
click at [412, 429] on strong "Where are employers based?" at bounding box center [430, 431] width 234 height 23
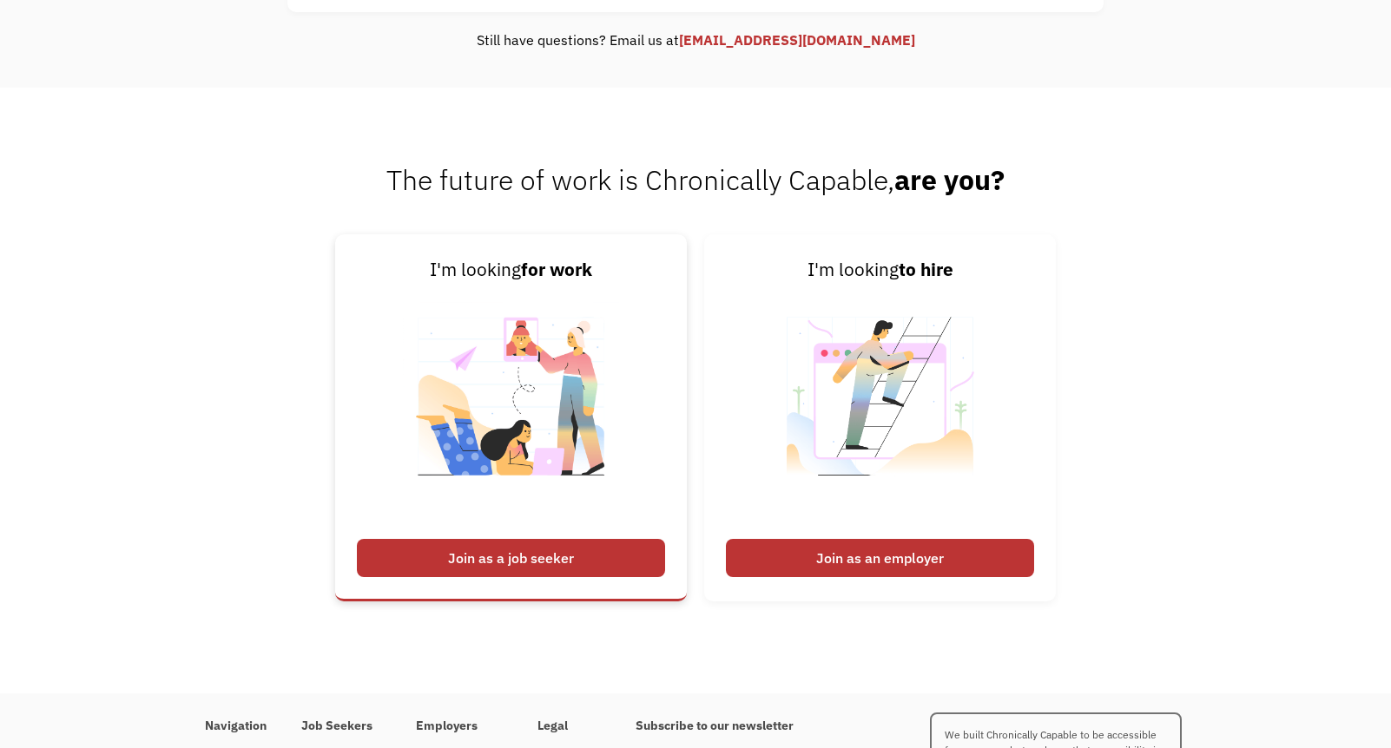
scroll to position [943, 0]
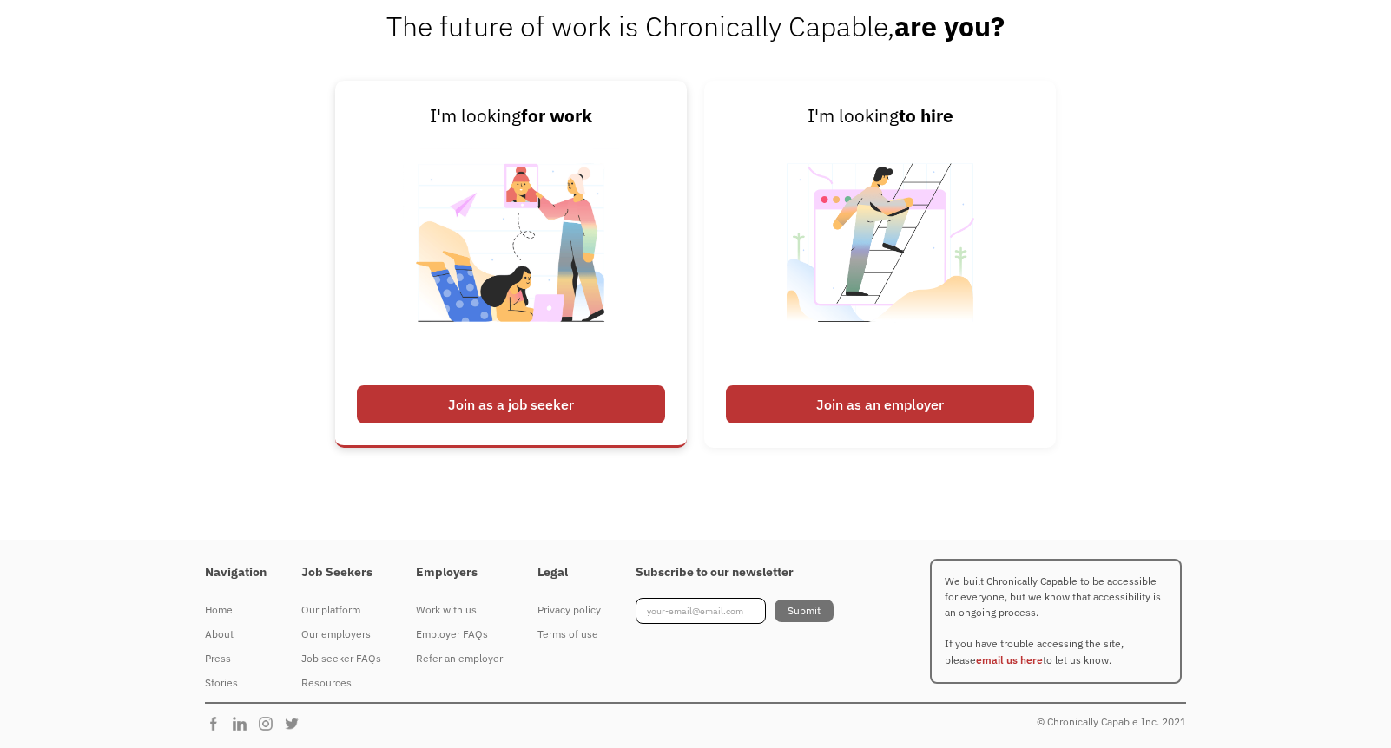
click at [579, 391] on div "Join as a job seeker" at bounding box center [511, 405] width 308 height 38
click at [574, 402] on div "Join as a job seeker" at bounding box center [511, 405] width 308 height 38
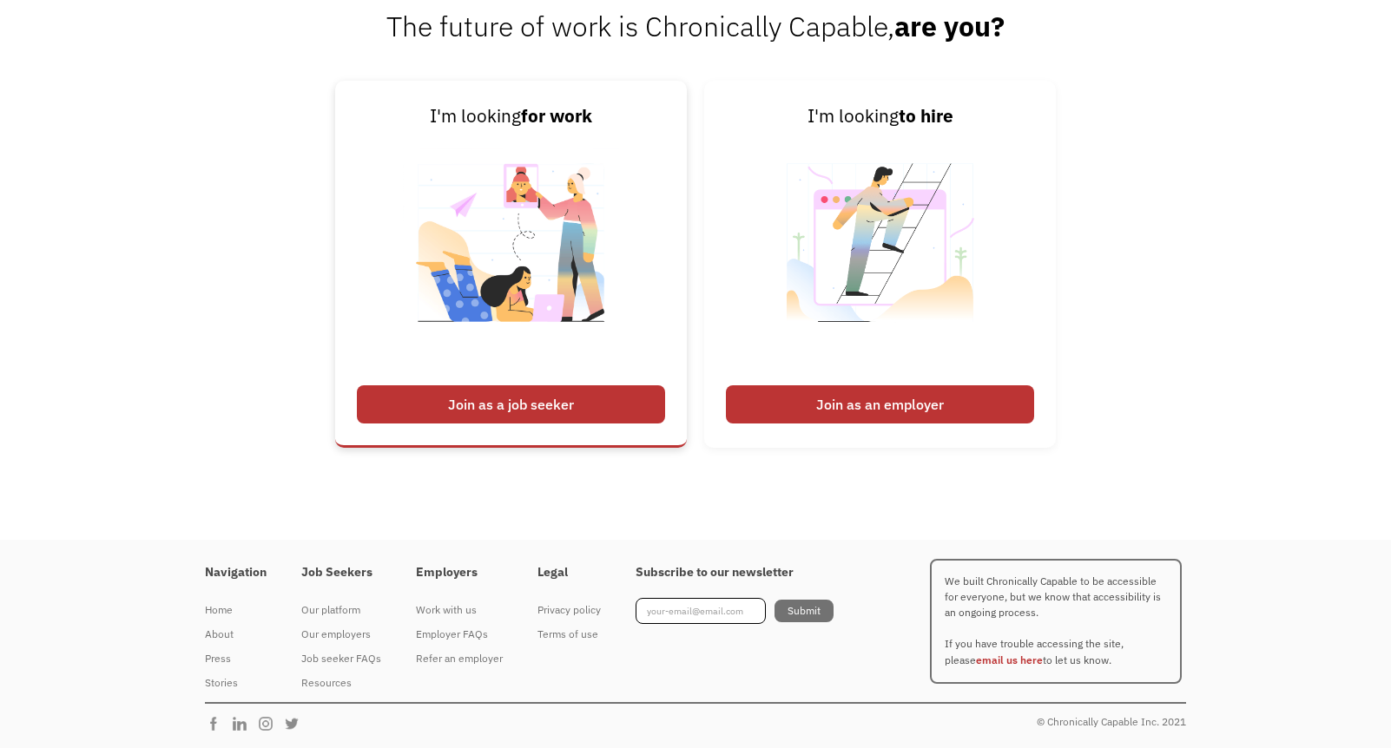
click at [574, 402] on div "Join as a job seeker" at bounding box center [511, 405] width 308 height 38
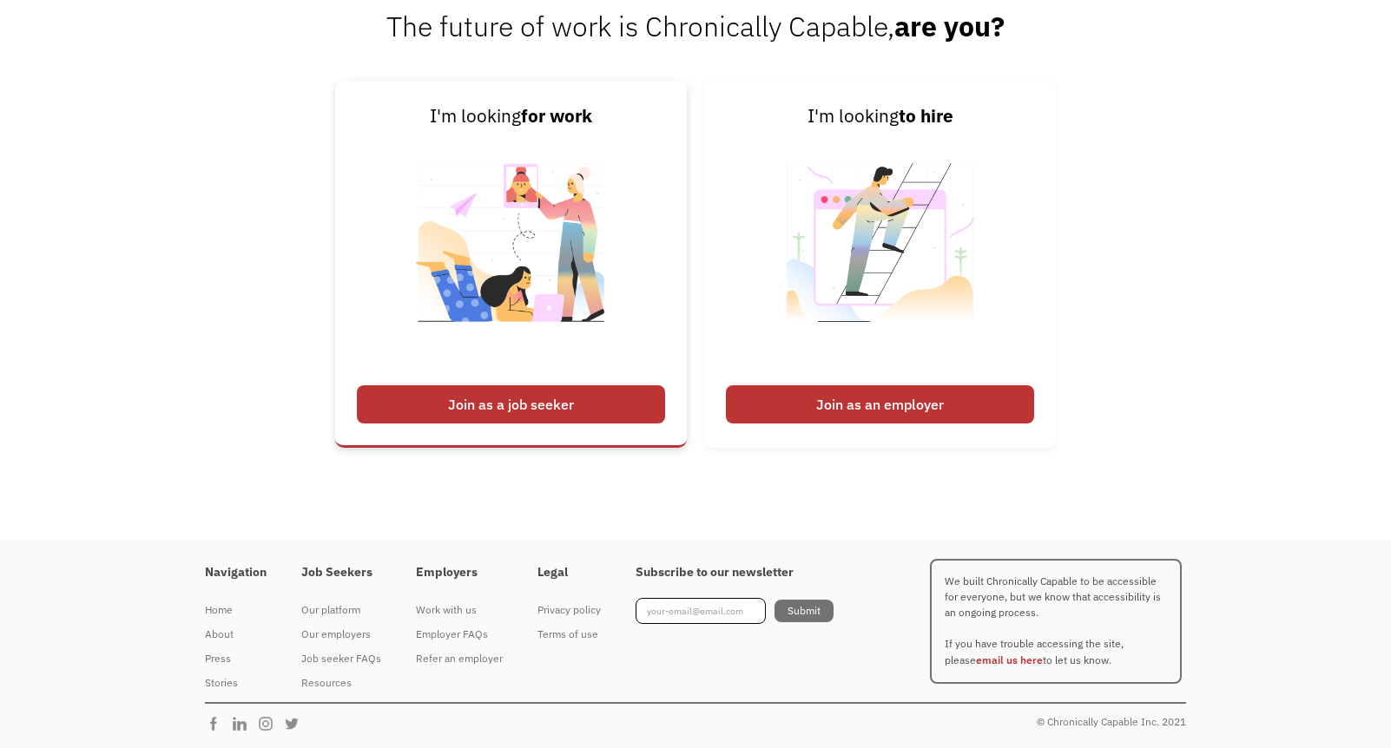
click at [574, 402] on div "Join as a job seeker" at bounding box center [511, 405] width 308 height 38
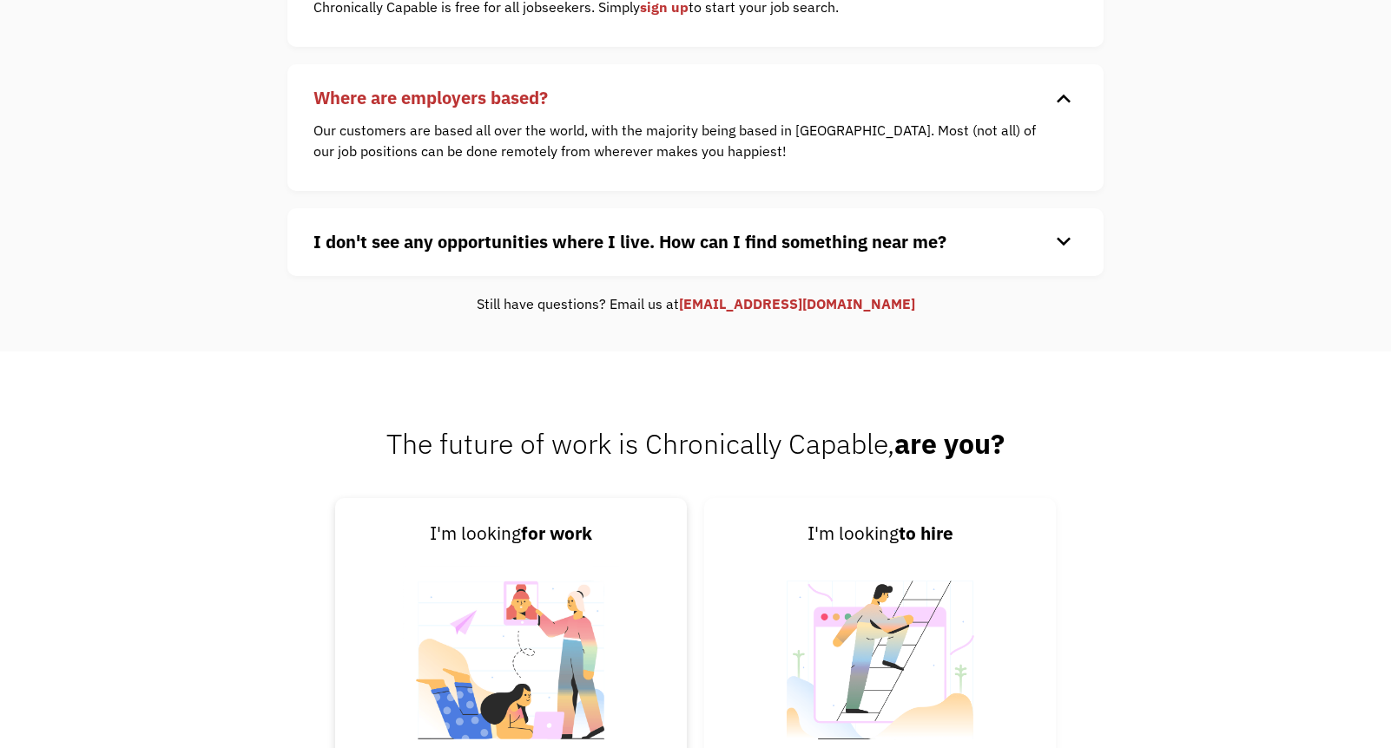
scroll to position [860, 0]
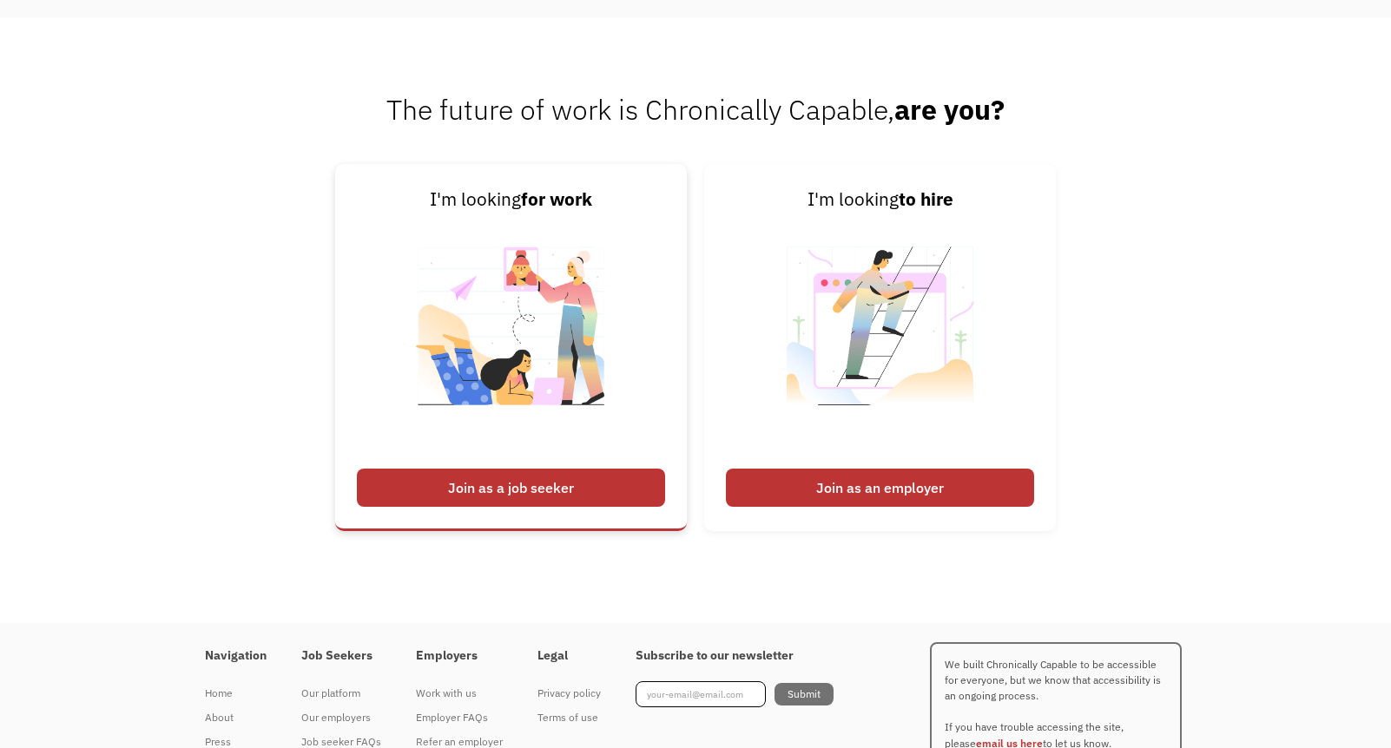
click at [539, 483] on div "Join as a job seeker" at bounding box center [511, 488] width 308 height 38
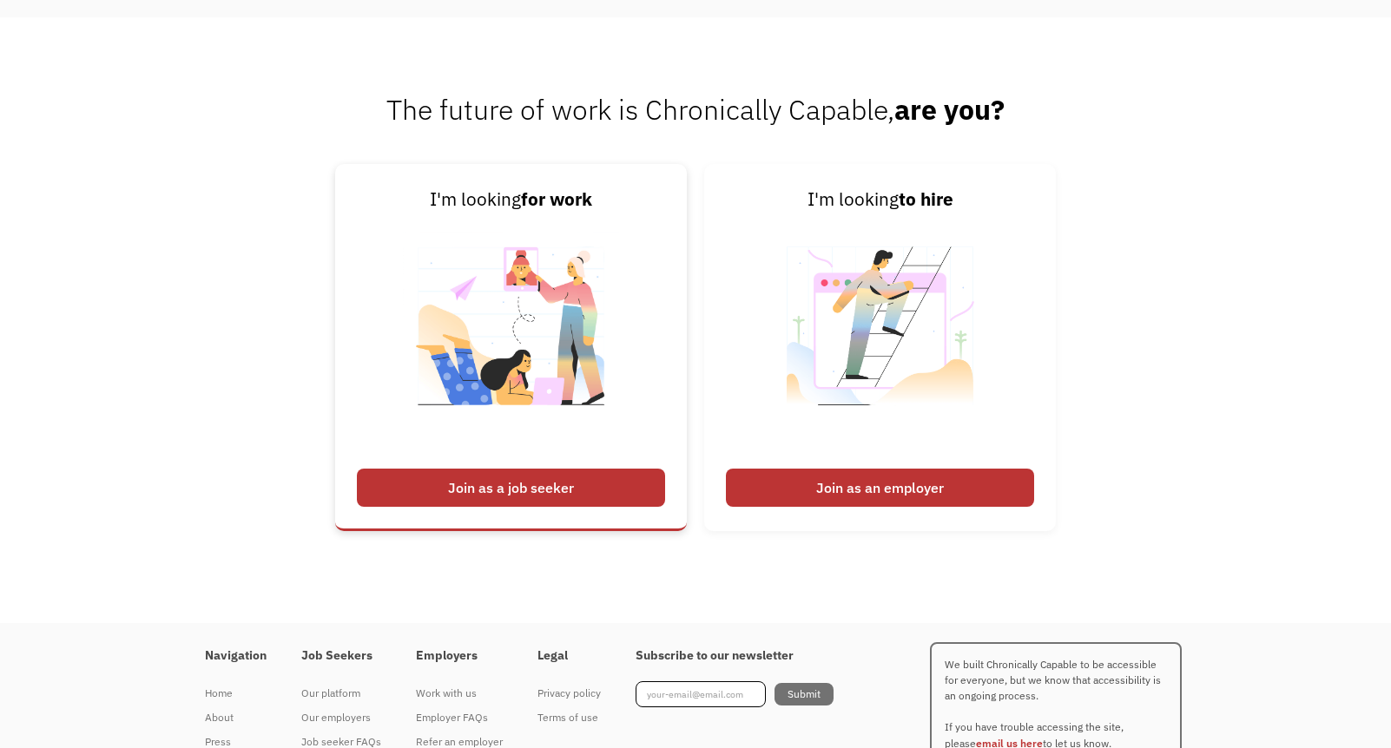
click at [539, 483] on div "Join as a job seeker" at bounding box center [511, 488] width 308 height 38
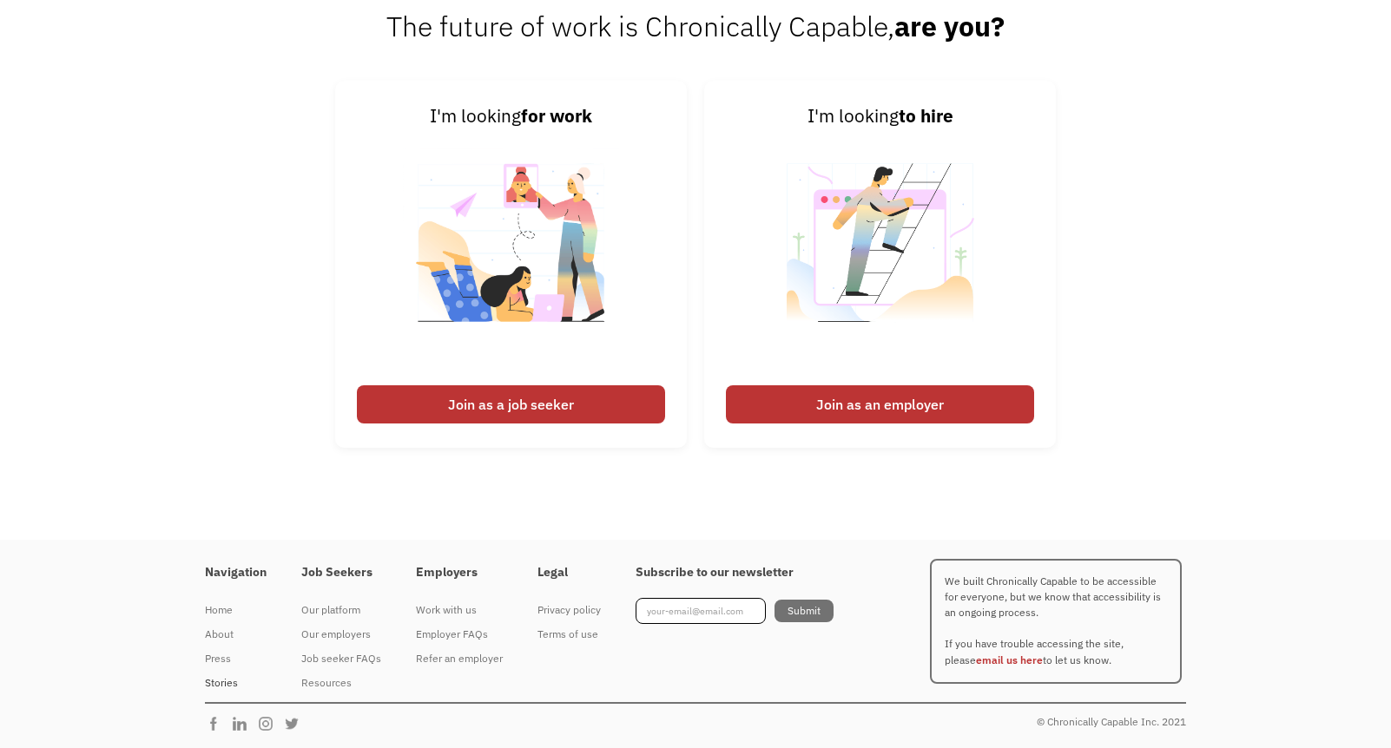
click at [210, 685] on div "Stories" at bounding box center [236, 683] width 62 height 21
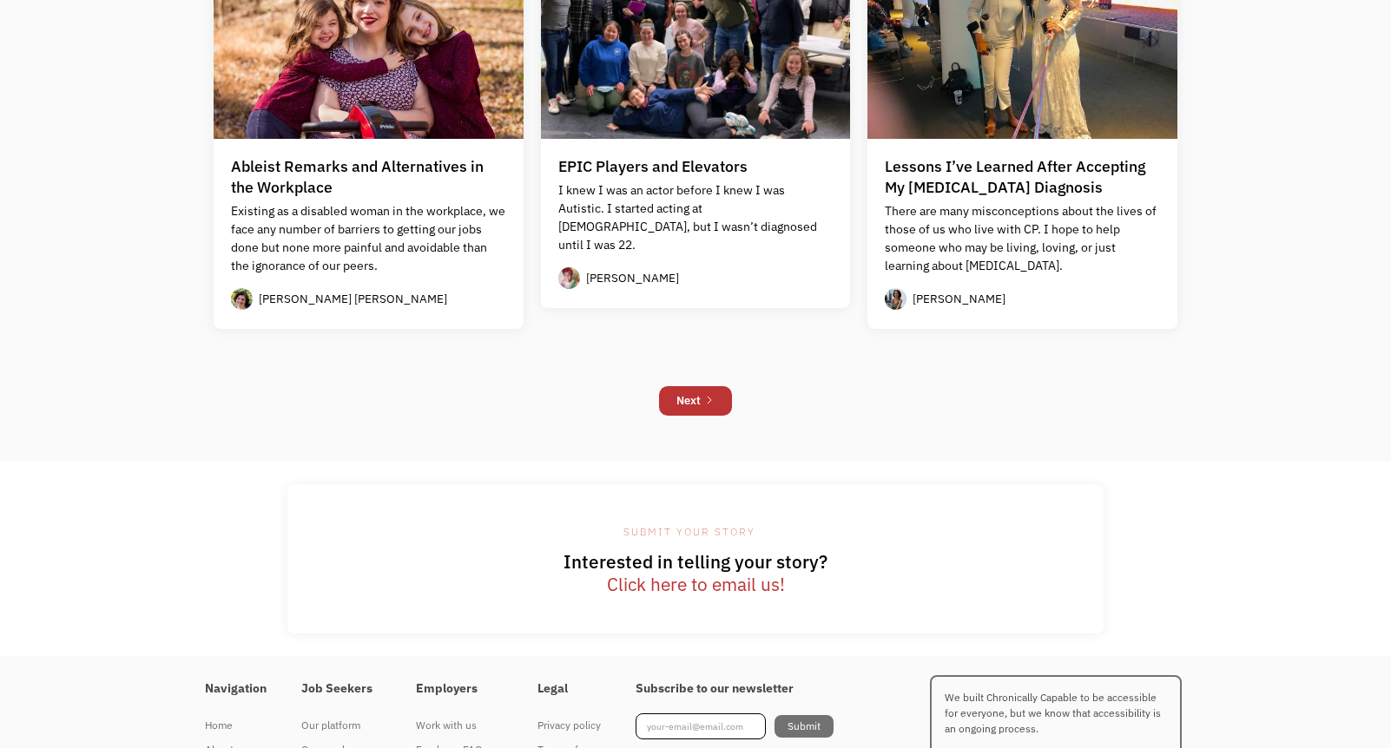
scroll to position [1854, 0]
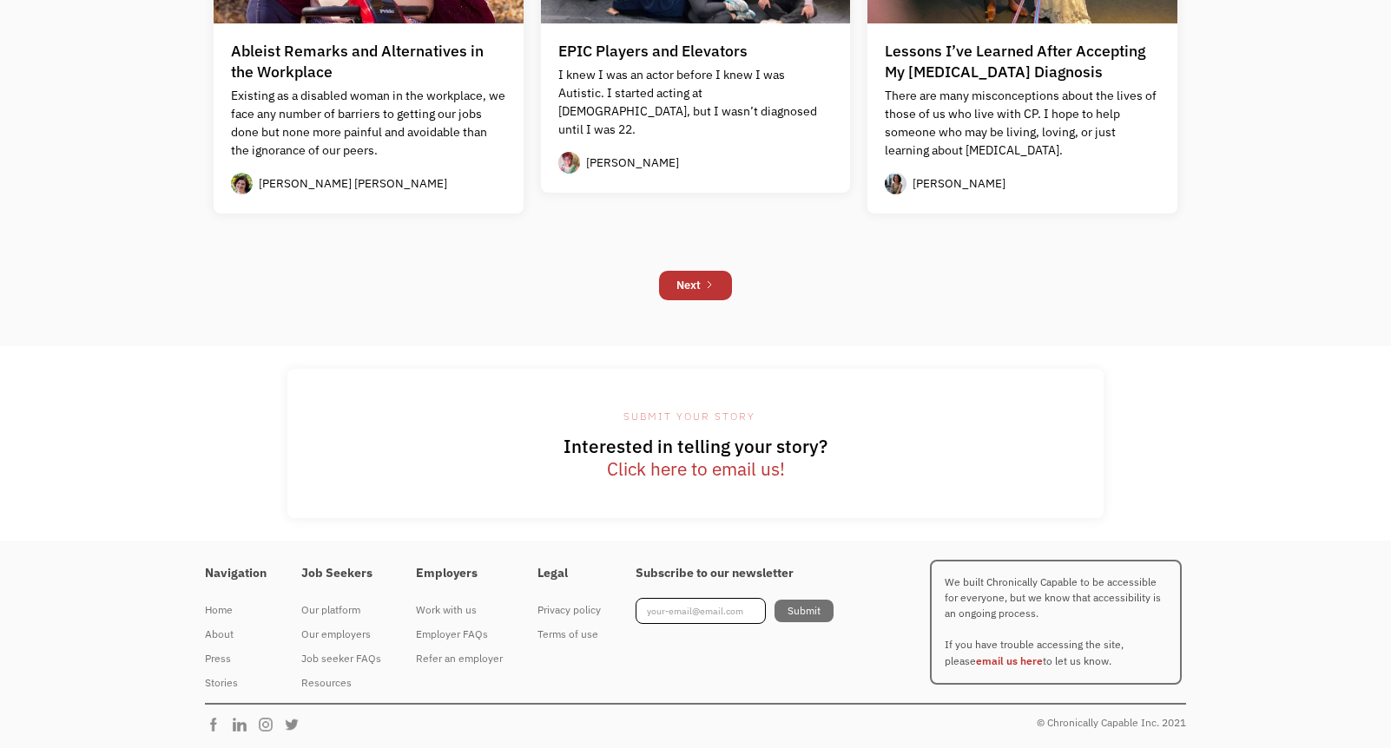
click at [646, 473] on link "Click here to email us!" at bounding box center [696, 469] width 178 height 23
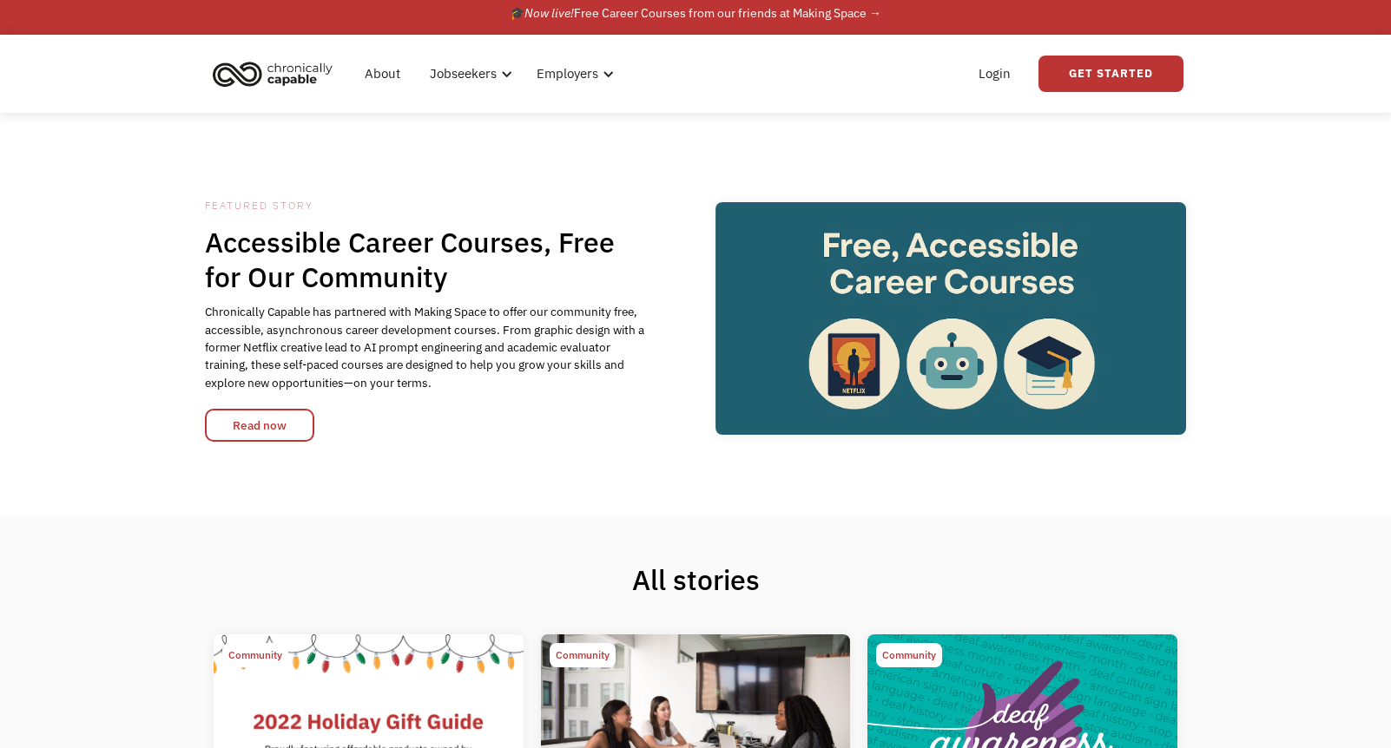
scroll to position [0, 0]
